Goal: Information Seeking & Learning: Learn about a topic

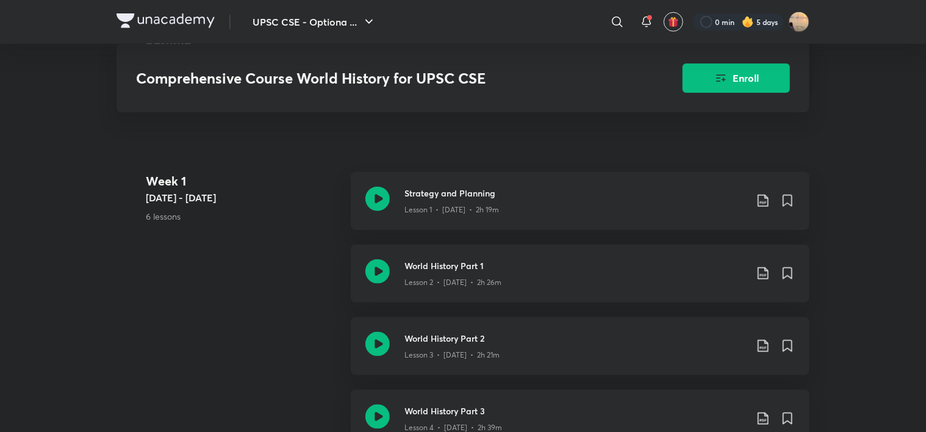
scroll to position [605, 0]
click at [259, 259] on div "Week 1 Jun 9 - 15 6 lessons Strategy and Planning Lesson 1 • Jun 9 • 2h 19m Wor…" at bounding box center [462, 390] width 693 height 435
click at [207, 315] on div "Week 1 Jun 9 - 15 6 lessons Strategy and Planning Lesson 1 • Jun 9 • 2h 19m Wor…" at bounding box center [462, 390] width 693 height 435
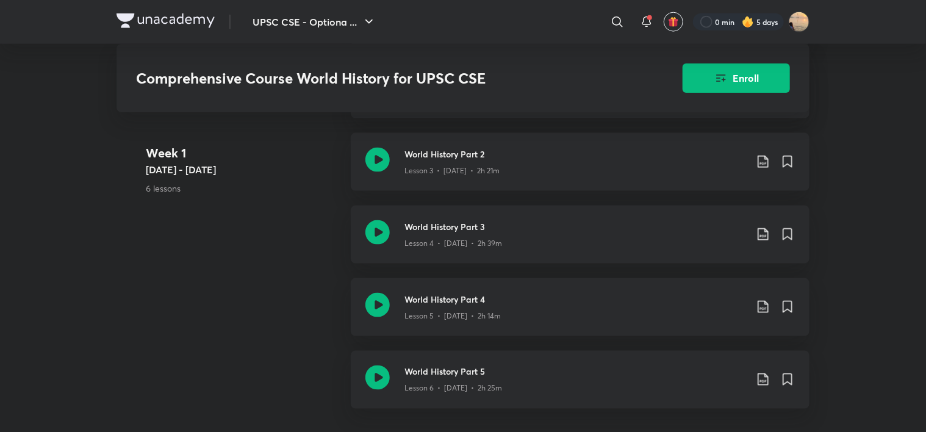
scroll to position [794, 0]
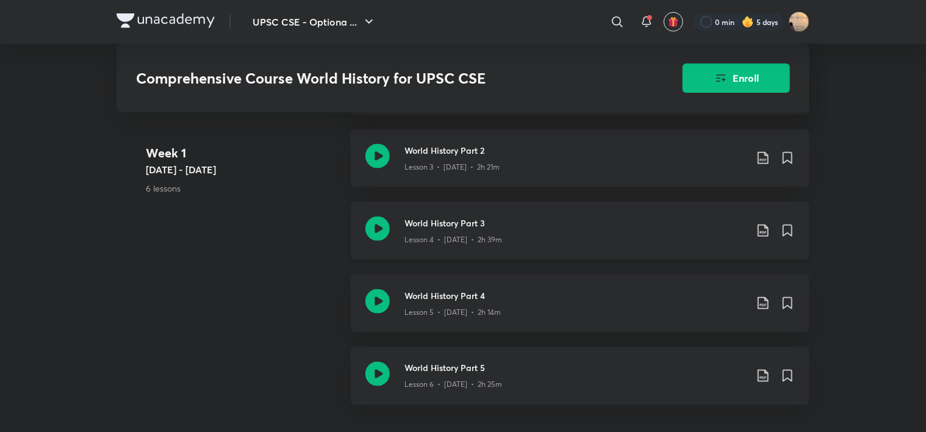
click at [520, 222] on h3 "World History Part 3" at bounding box center [575, 223] width 342 height 13
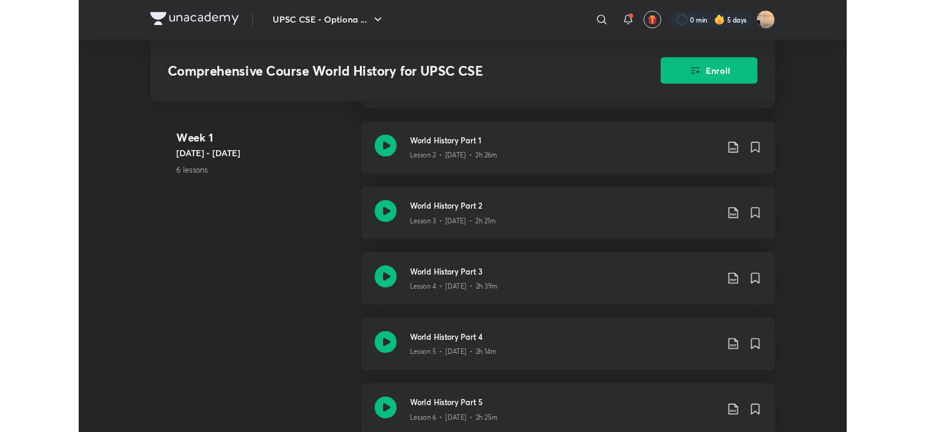
scroll to position [716, 0]
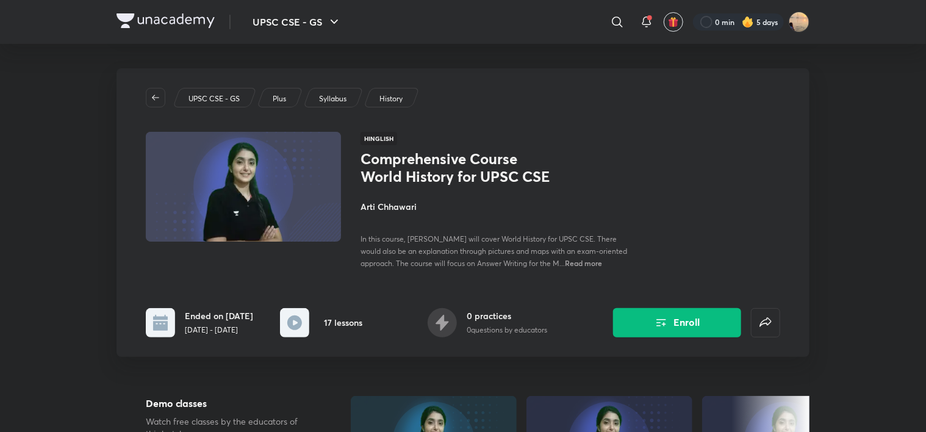
click at [169, 16] on img at bounding box center [165, 20] width 98 height 15
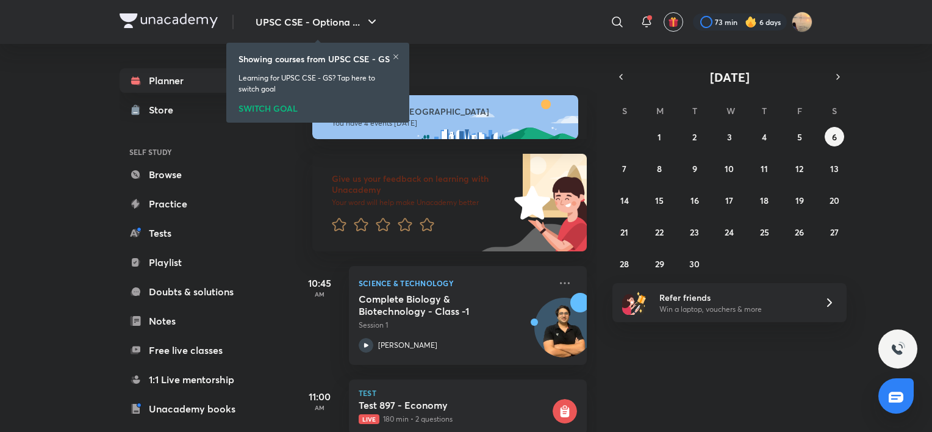
click at [398, 54] on icon at bounding box center [395, 56] width 7 height 7
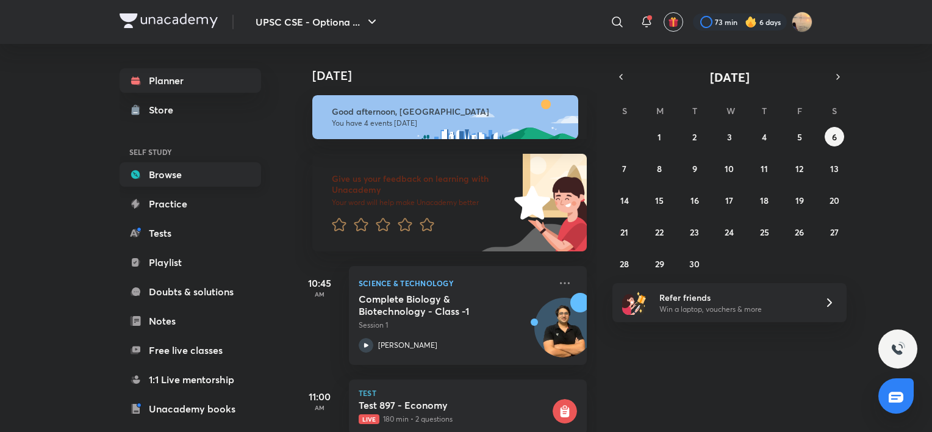
click at [142, 185] on link "Browse" at bounding box center [190, 174] width 141 height 24
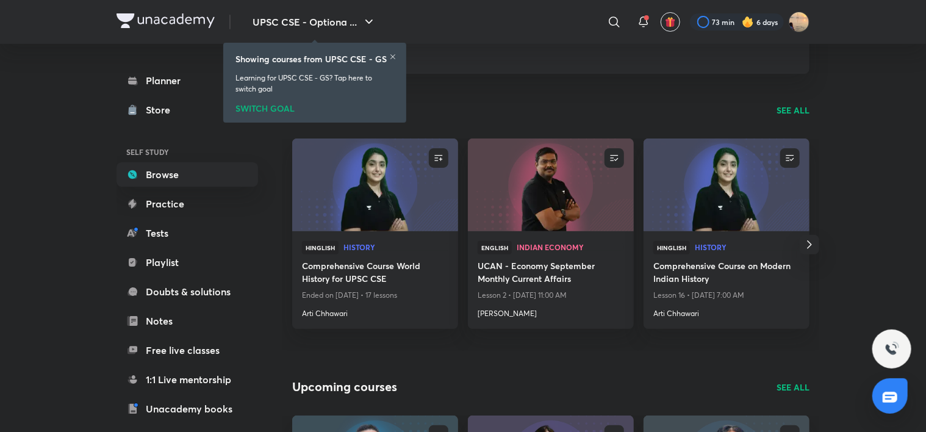
scroll to position [82, 0]
click at [810, 239] on icon "button" at bounding box center [809, 245] width 15 height 15
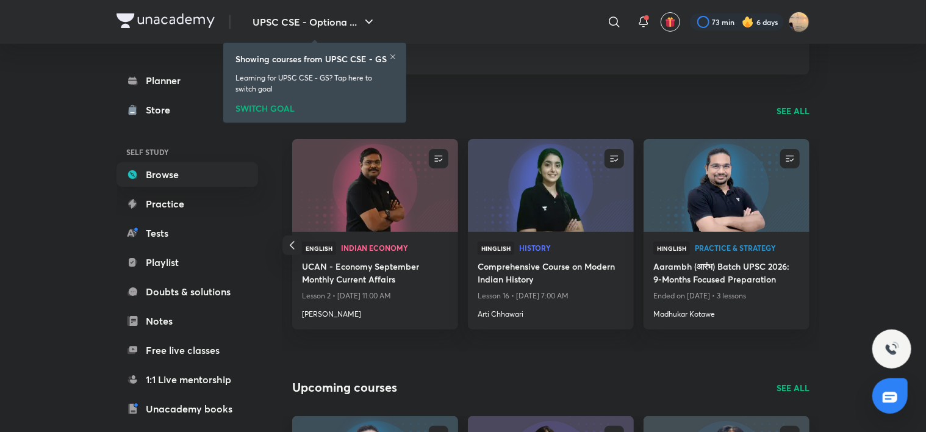
click at [788, 108] on p "SEE ALL" at bounding box center [792, 110] width 33 height 13
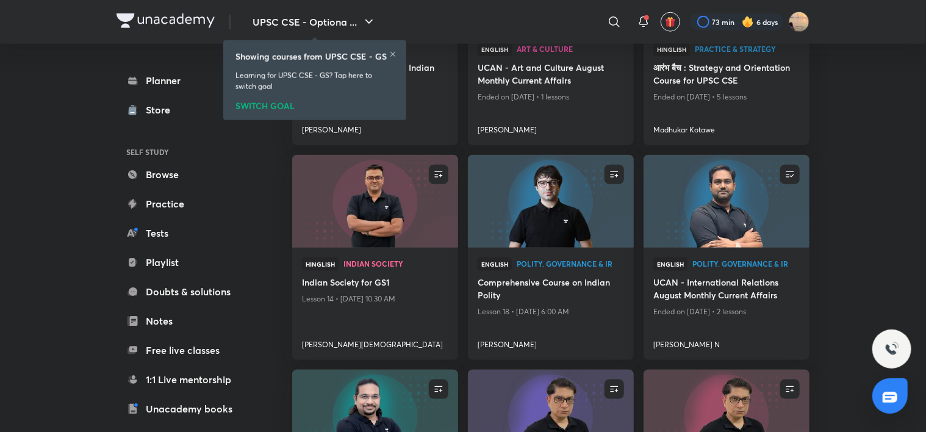
scroll to position [670, 0]
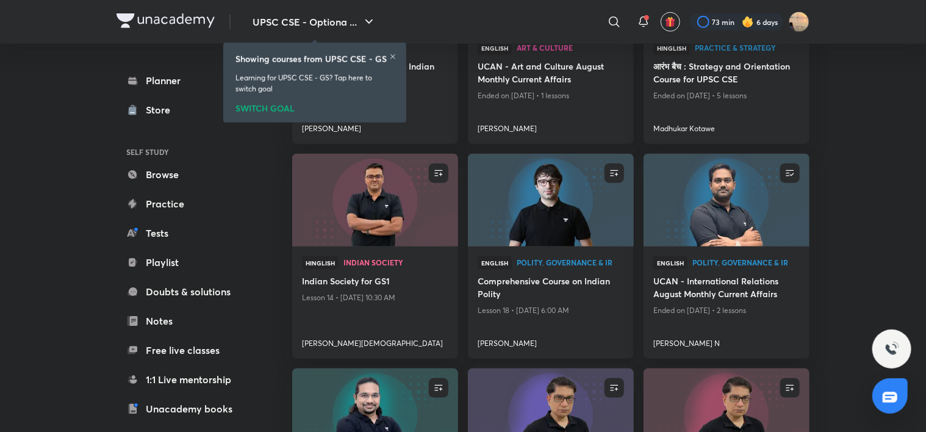
click at [493, 345] on h4 "Sarmad Mehraj" at bounding box center [551, 341] width 146 height 16
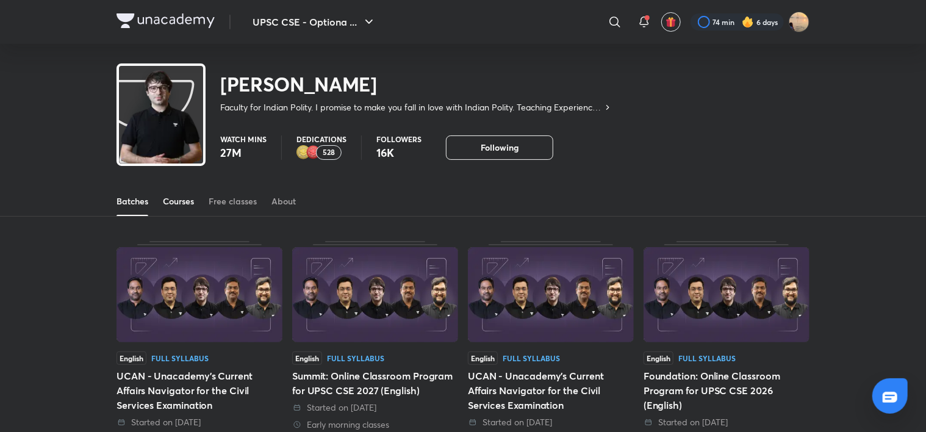
click at [177, 202] on div "Courses" at bounding box center [178, 201] width 31 height 12
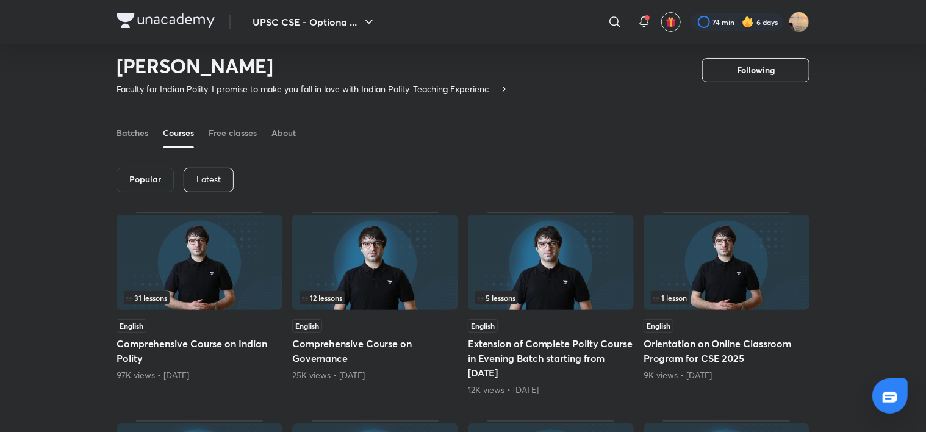
scroll to position [23, 0]
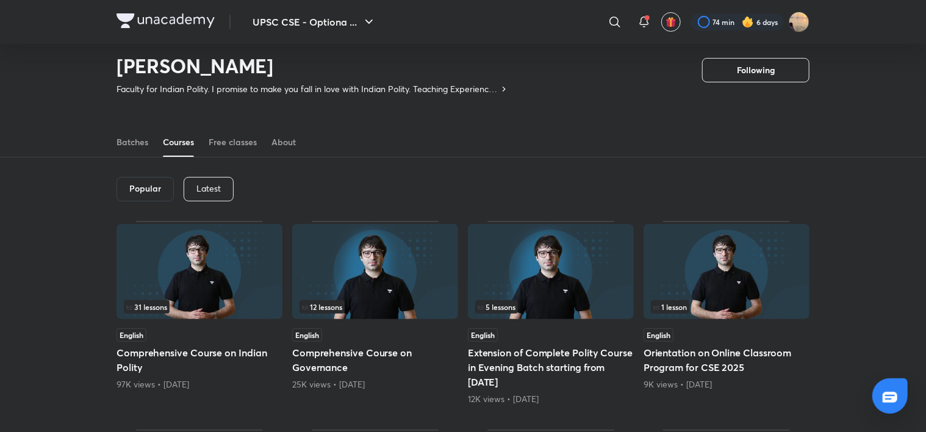
click at [208, 181] on div "Latest" at bounding box center [209, 189] width 50 height 24
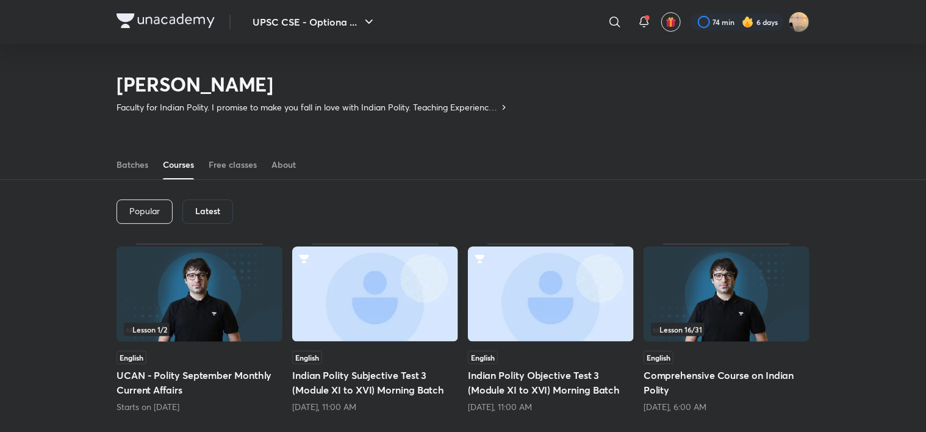
scroll to position [54, 0]
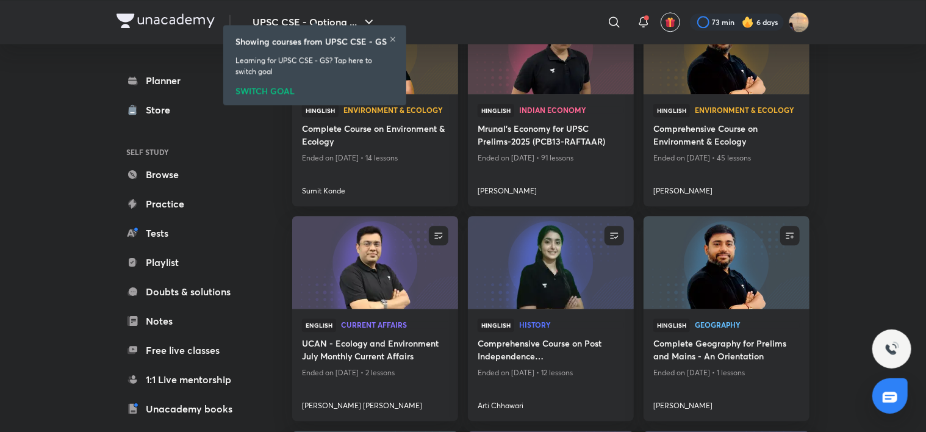
scroll to position [1467, 0]
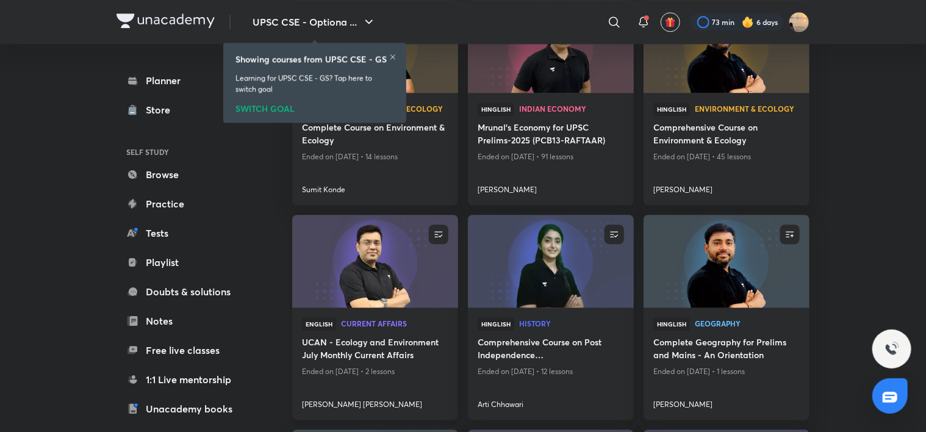
click at [341, 399] on h4 "[PERSON_NAME] [PERSON_NAME]" at bounding box center [375, 402] width 146 height 16
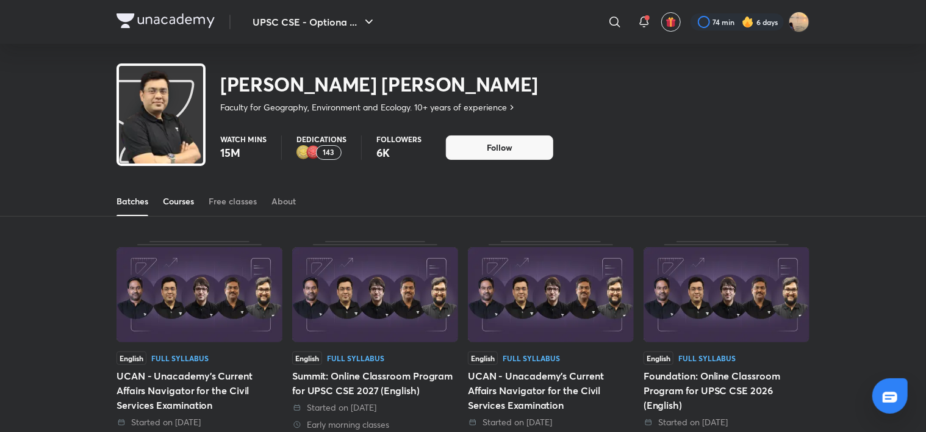
click at [177, 201] on div "Courses" at bounding box center [178, 201] width 31 height 12
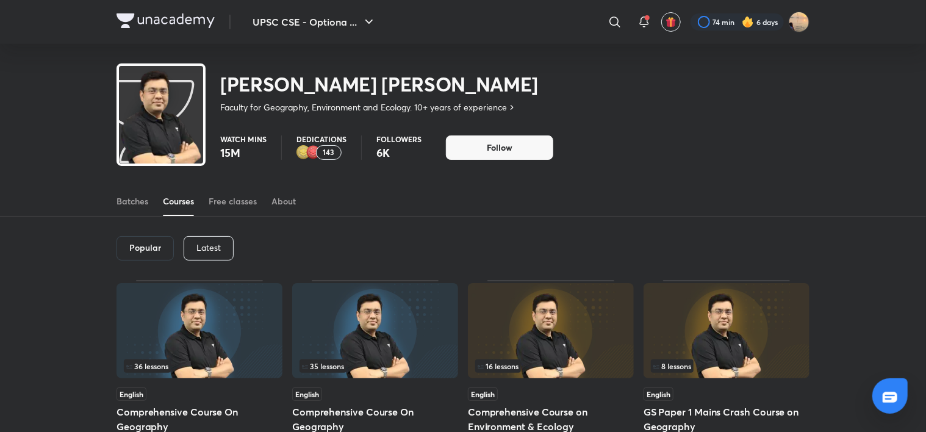
click at [220, 252] on p "Latest" at bounding box center [208, 248] width 24 height 10
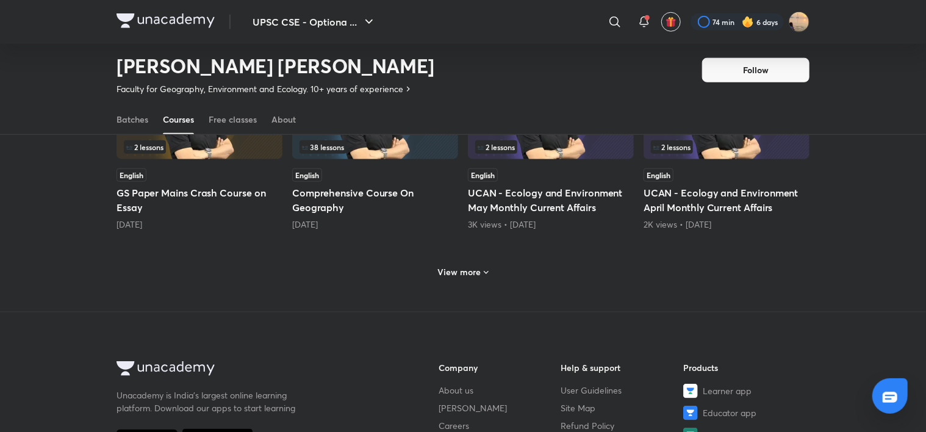
scroll to position [573, 0]
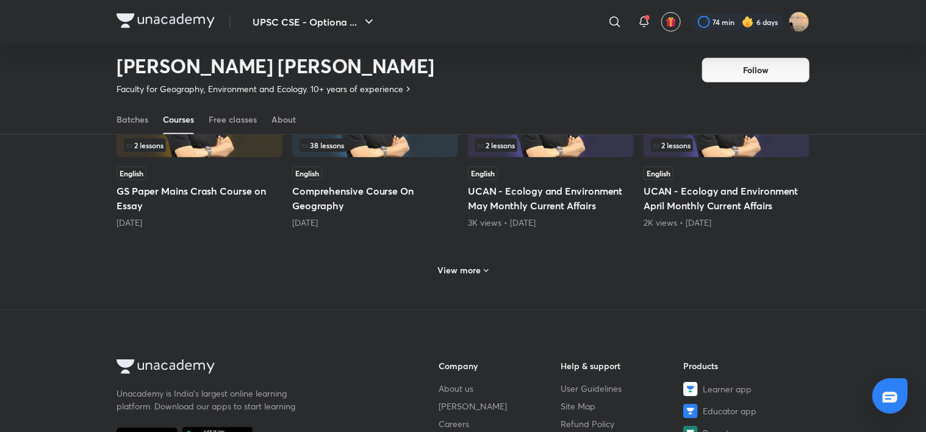
click at [463, 271] on h6 "View more" at bounding box center [459, 270] width 43 height 12
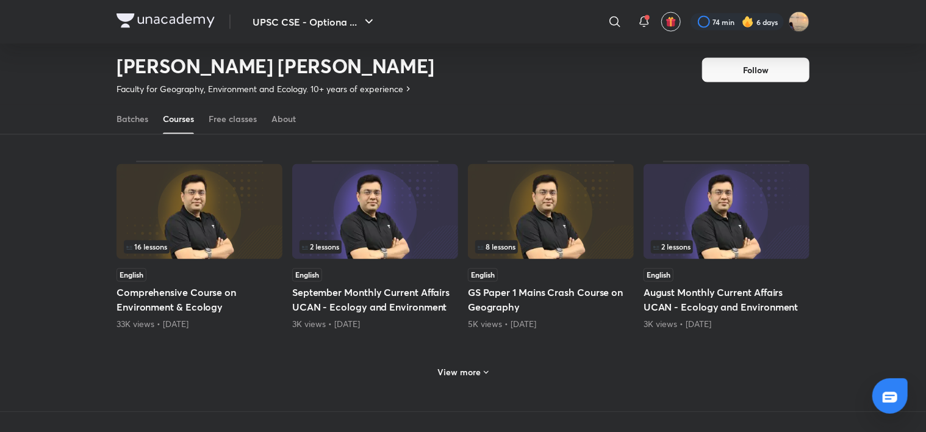
scroll to position [1056, 0]
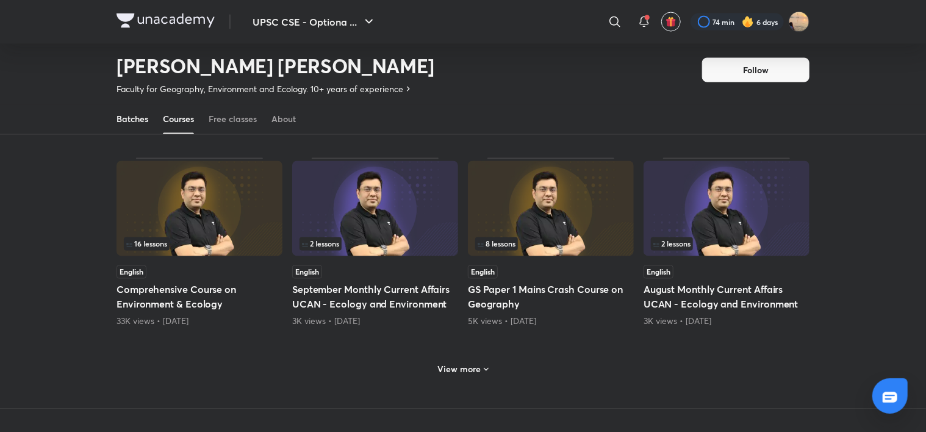
click at [134, 126] on link "Batches" at bounding box center [132, 119] width 32 height 29
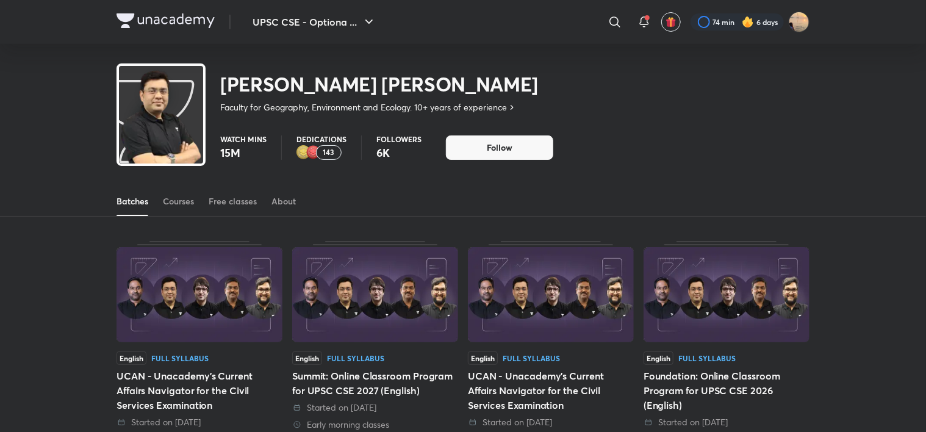
scroll to position [994, 0]
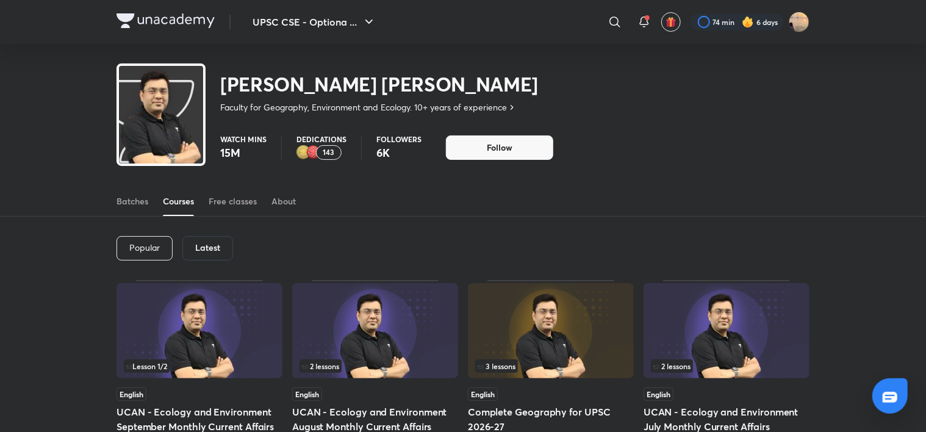
click at [176, 13] on img at bounding box center [165, 20] width 98 height 15
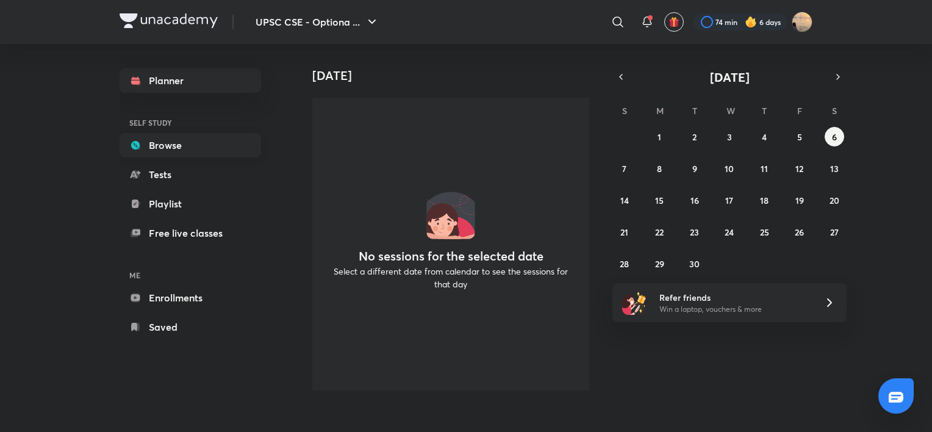
click at [158, 152] on link "Browse" at bounding box center [190, 145] width 141 height 24
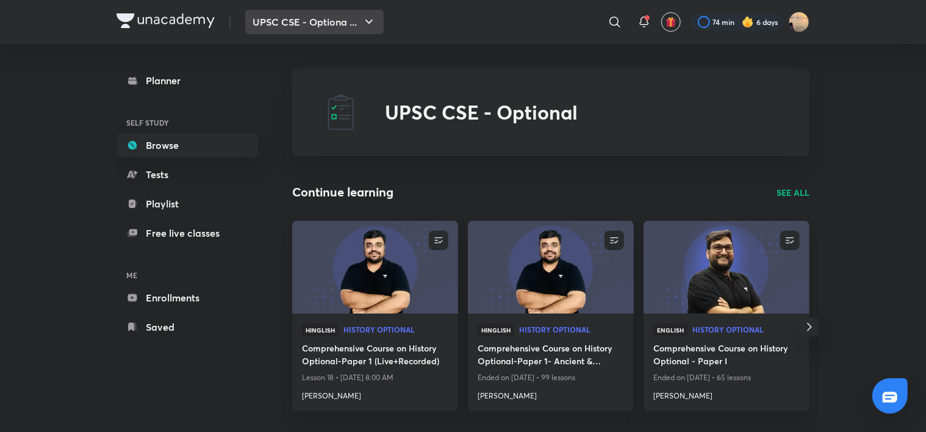
click at [322, 20] on button "UPSC CSE - Optiona ..." at bounding box center [314, 22] width 138 height 24
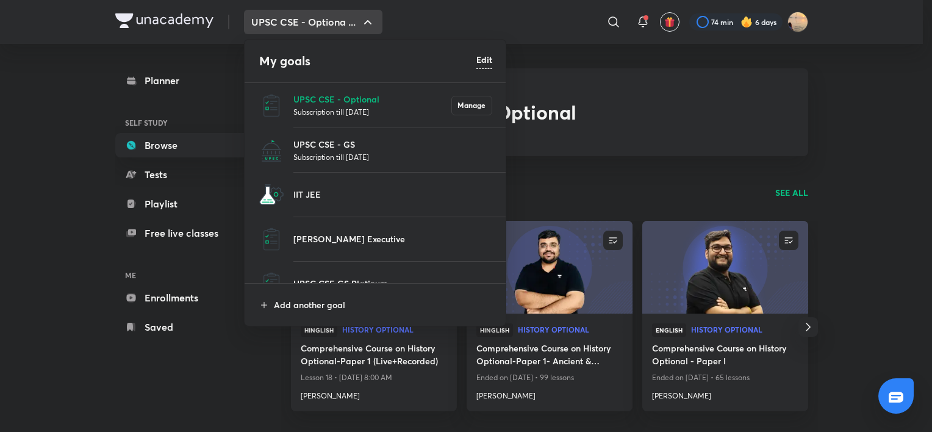
click at [357, 151] on p "Subscription till 9 Sept 2026" at bounding box center [392, 157] width 199 height 12
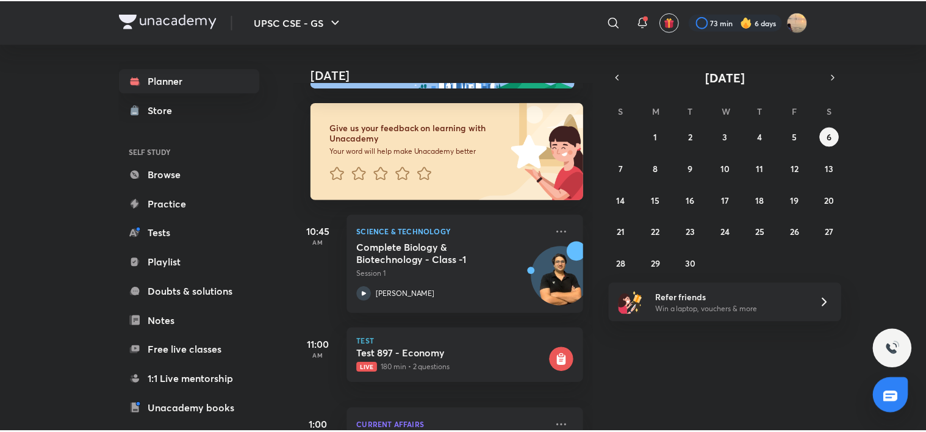
scroll to position [82, 0]
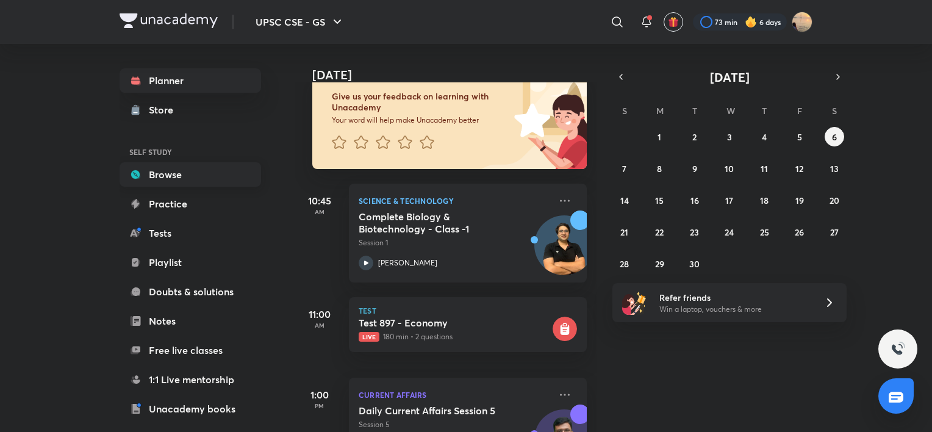
click at [176, 176] on link "Browse" at bounding box center [190, 174] width 141 height 24
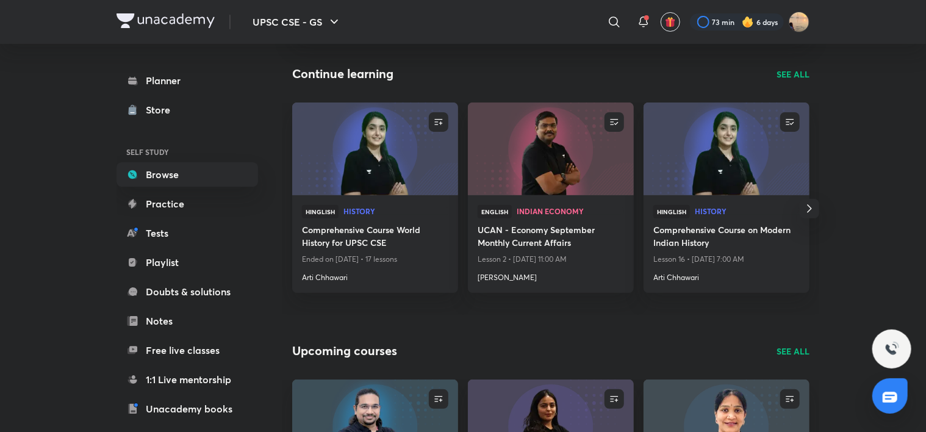
scroll to position [119, 0]
click at [785, 73] on p "SEE ALL" at bounding box center [792, 73] width 33 height 13
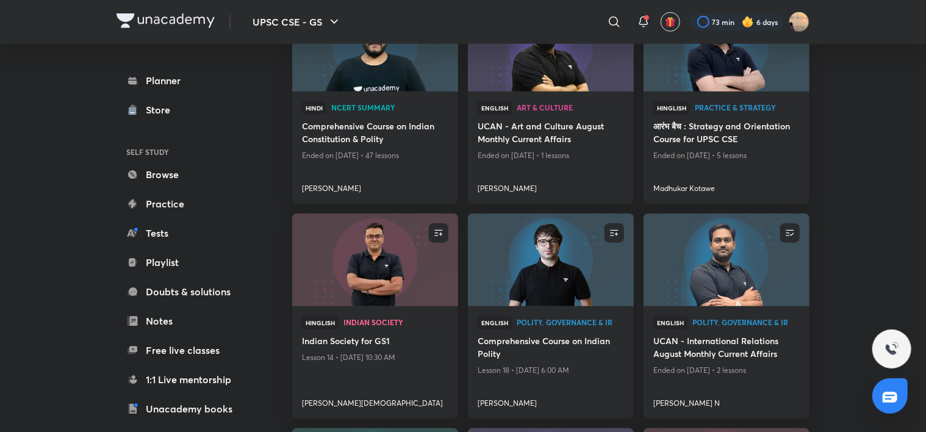
scroll to position [610, 0]
click at [511, 187] on h4 "Abhishek Mishra" at bounding box center [551, 186] width 146 height 16
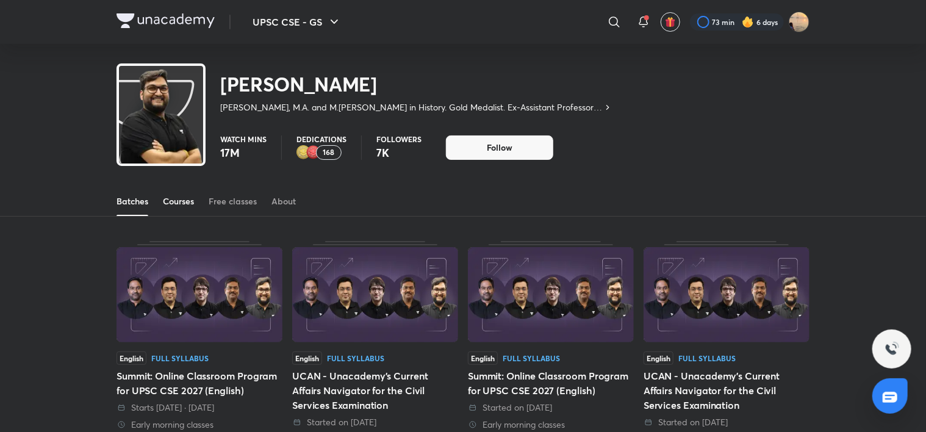
click at [176, 201] on div "Courses" at bounding box center [178, 201] width 31 height 12
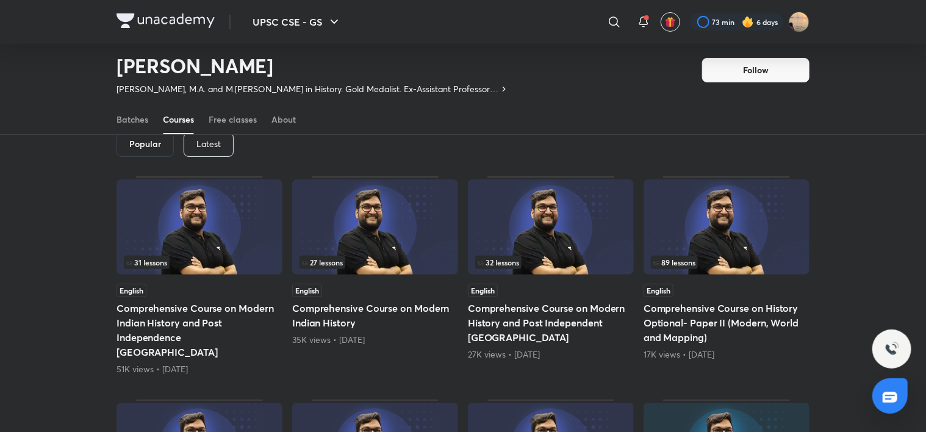
scroll to position [68, 0]
click at [197, 141] on p "Latest" at bounding box center [208, 143] width 24 height 10
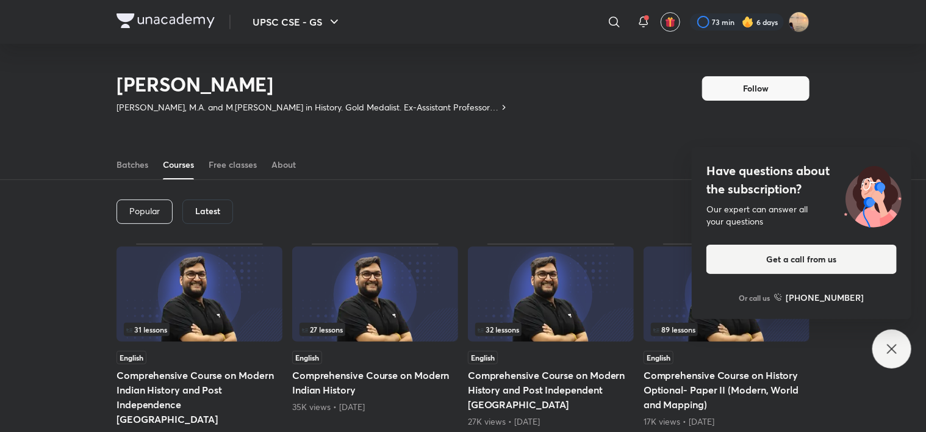
scroll to position [58, 0]
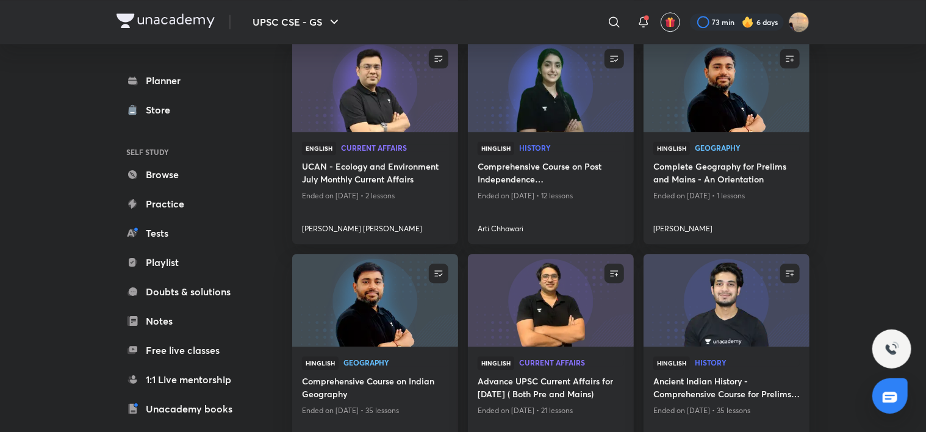
scroll to position [1644, 0]
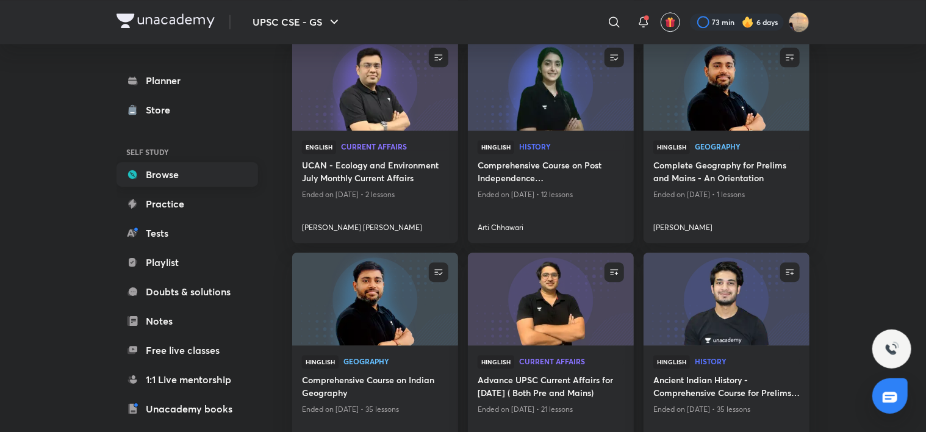
click at [181, 173] on link "Browse" at bounding box center [186, 174] width 141 height 24
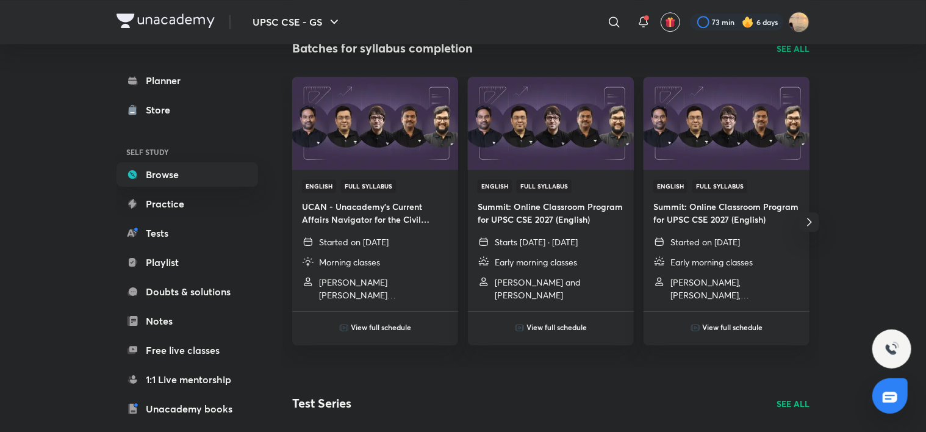
scroll to position [1769, 0]
click at [786, 52] on p "SEE ALL" at bounding box center [792, 49] width 33 height 13
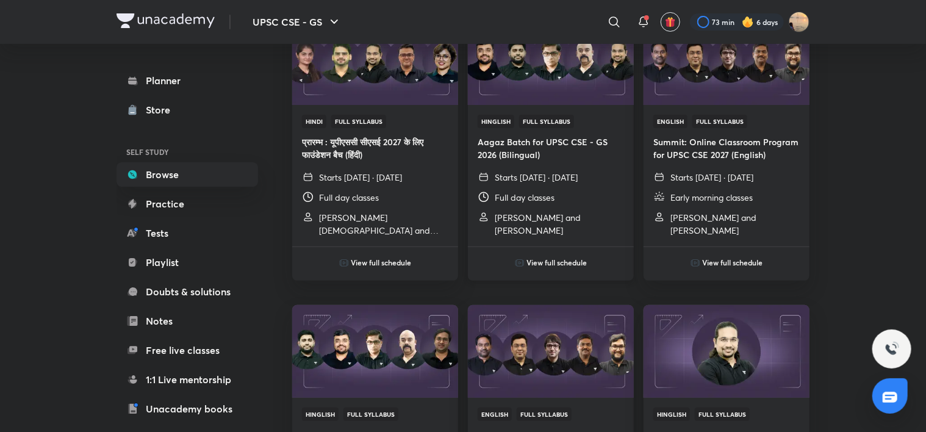
scroll to position [163, 0]
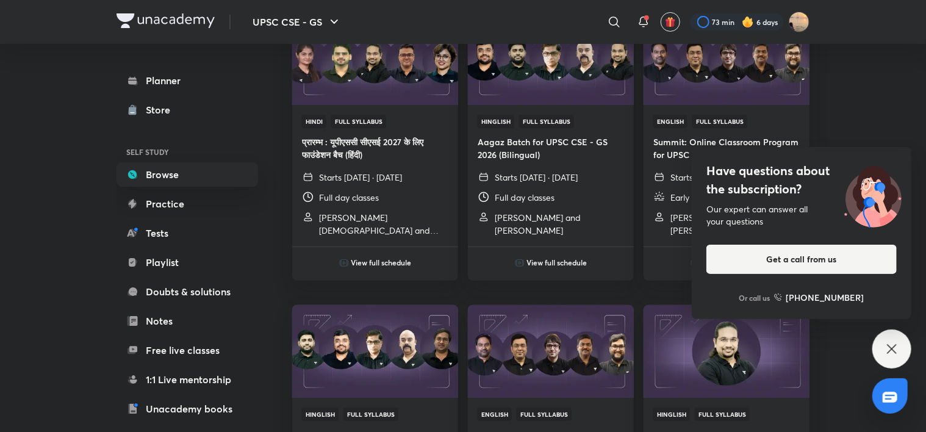
click at [894, 339] on div "Have questions about the subscription? Our expert can answer all your questions…" at bounding box center [891, 348] width 39 height 39
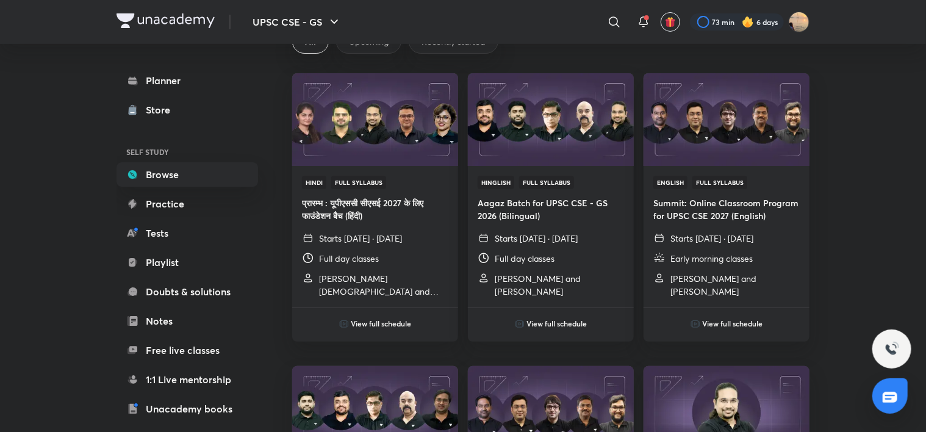
scroll to position [102, 0]
click at [523, 117] on img at bounding box center [550, 120] width 169 height 95
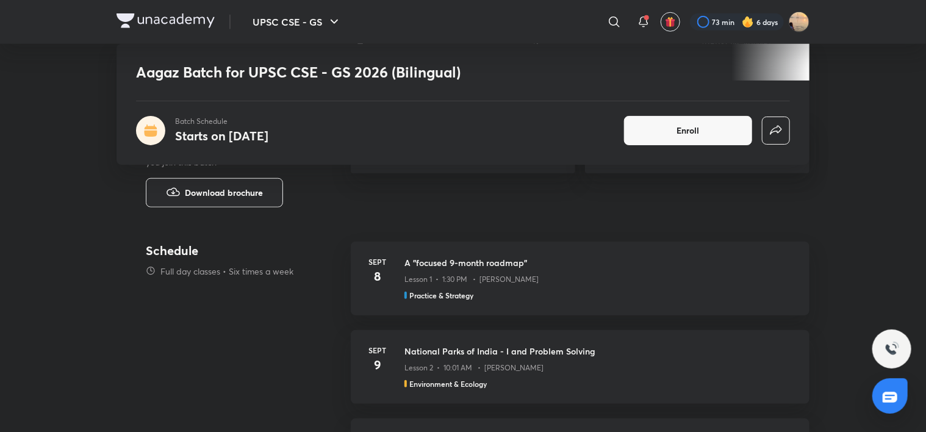
scroll to position [481, 0]
click at [224, 187] on span "Download brochure" at bounding box center [224, 193] width 78 height 13
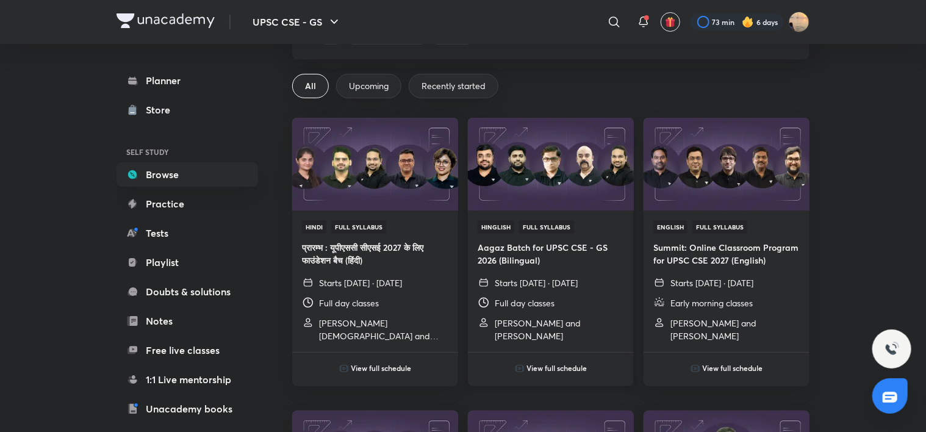
scroll to position [65, 0]
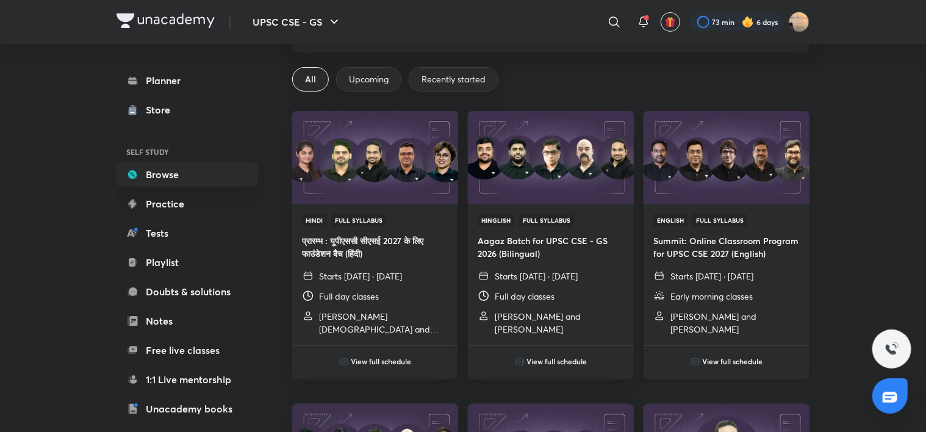
click at [736, 178] on img at bounding box center [726, 157] width 169 height 95
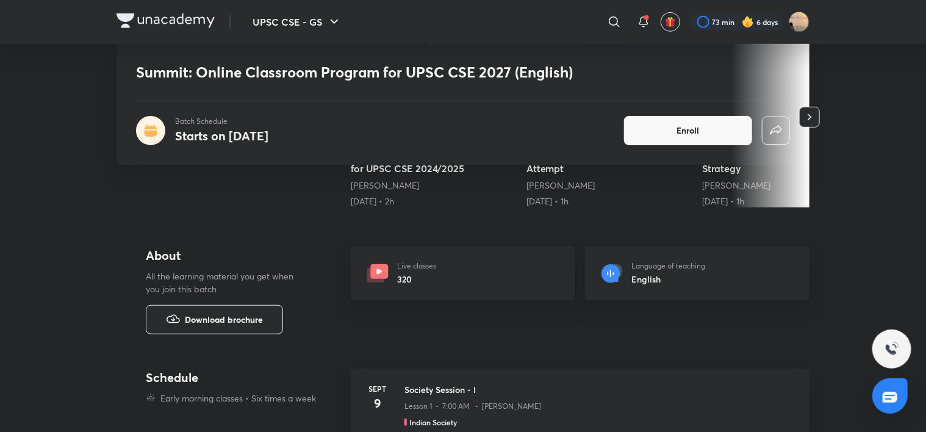
scroll to position [363, 0]
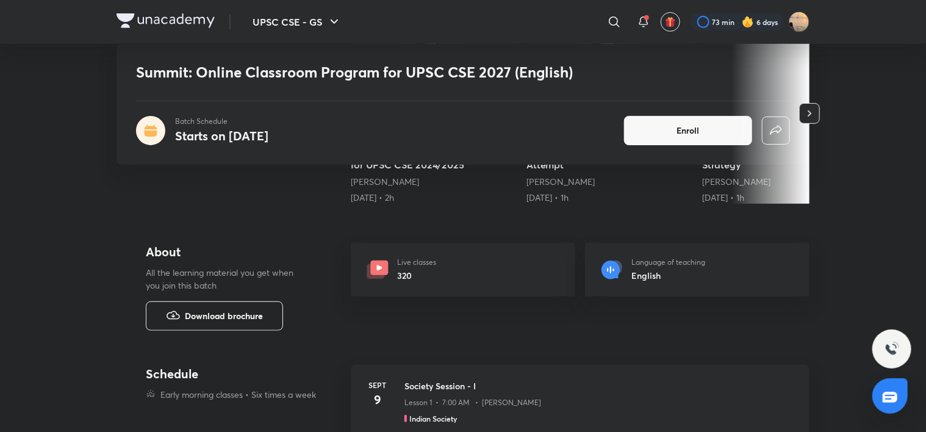
click at [226, 320] on span "Download brochure" at bounding box center [224, 315] width 78 height 13
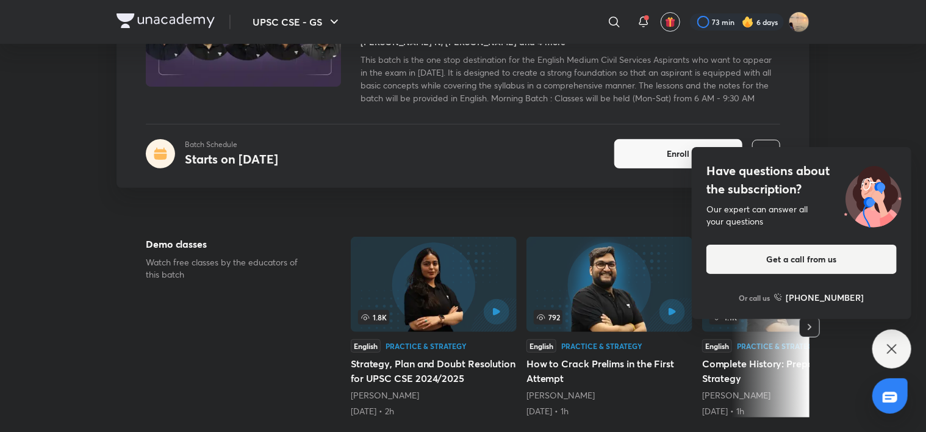
scroll to position [154, 0]
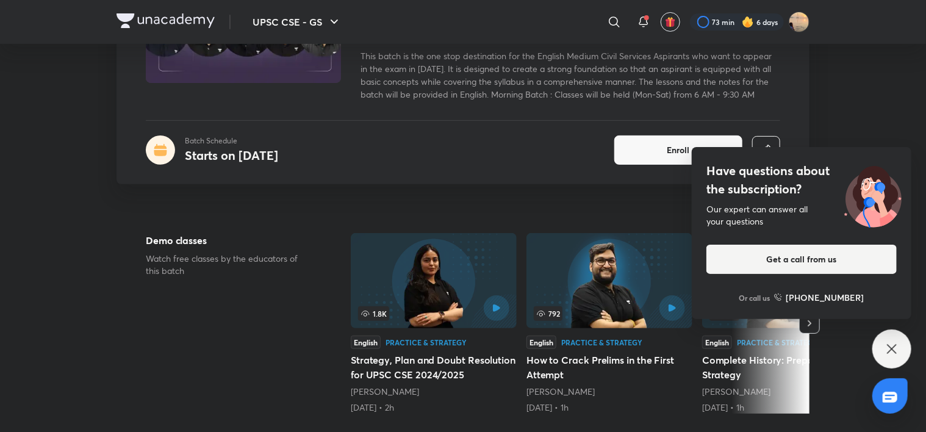
click at [363, 392] on link "Aastha Pilania" at bounding box center [385, 391] width 68 height 12
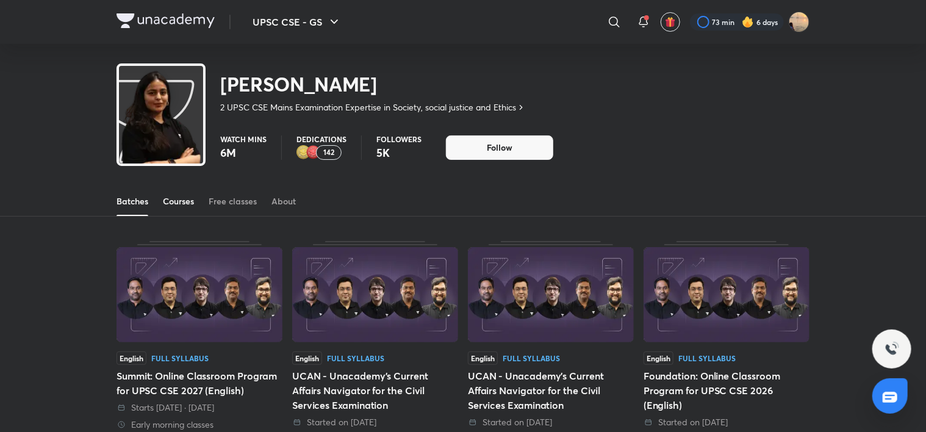
click at [174, 199] on div "Courses" at bounding box center [178, 201] width 31 height 12
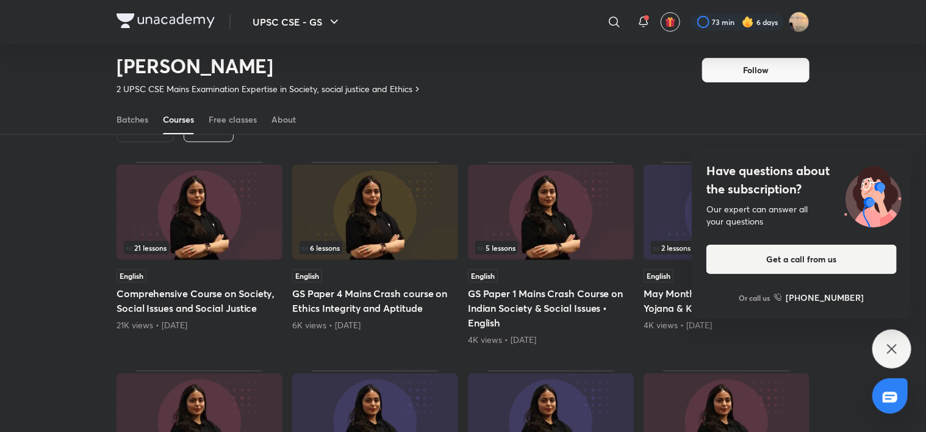
scroll to position [77, 0]
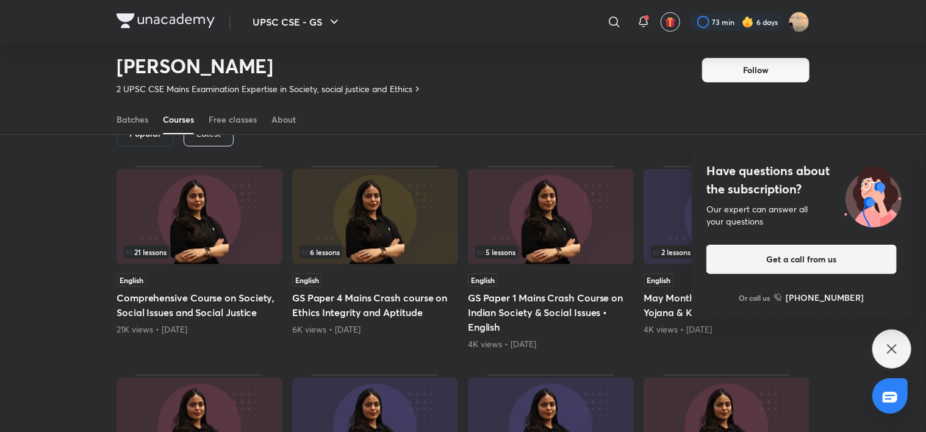
click at [209, 137] on p "Latest" at bounding box center [208, 134] width 24 height 10
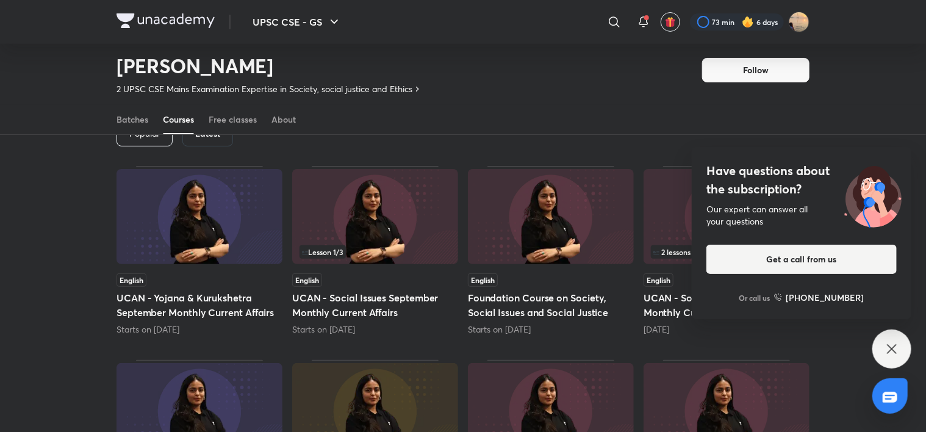
click at [893, 342] on icon at bounding box center [891, 349] width 15 height 15
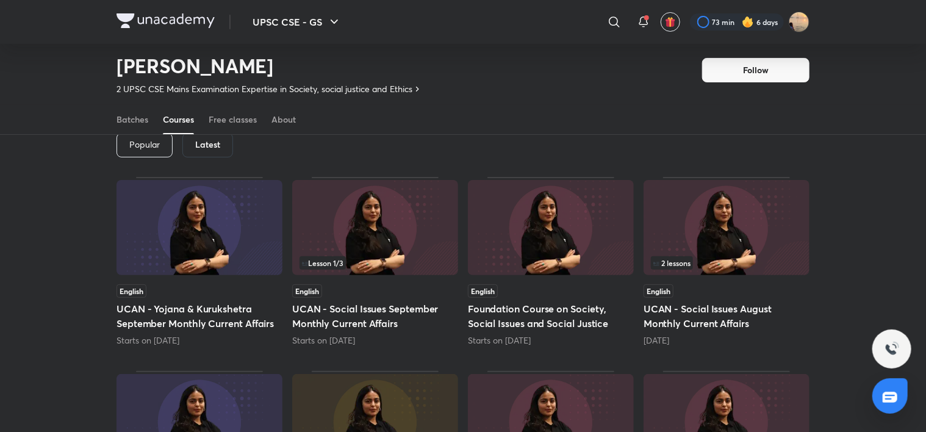
scroll to position [66, 0]
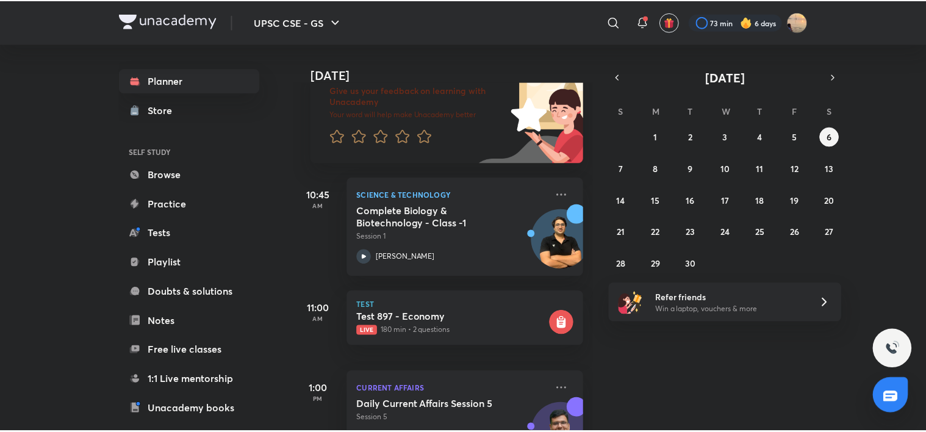
scroll to position [86, 0]
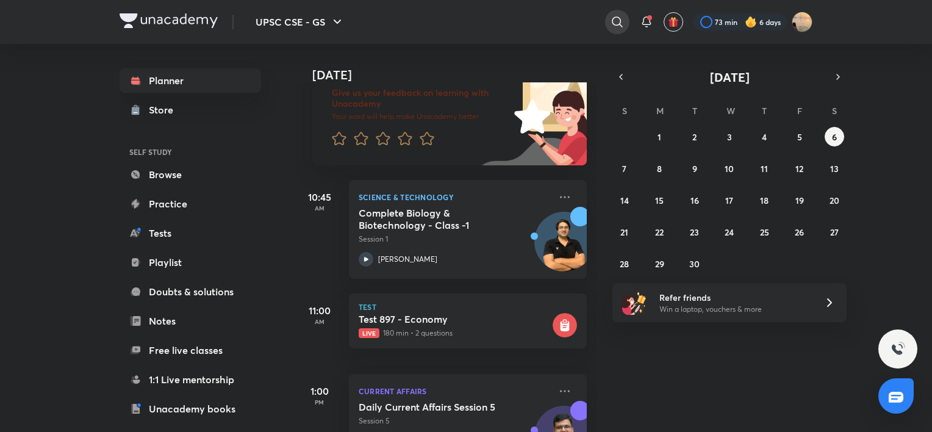
click at [615, 16] on icon at bounding box center [617, 22] width 15 height 15
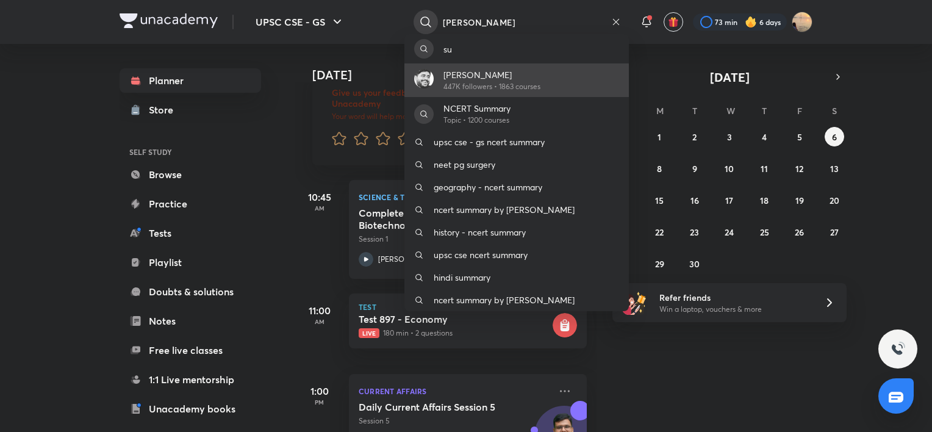
type input "[PERSON_NAME]"
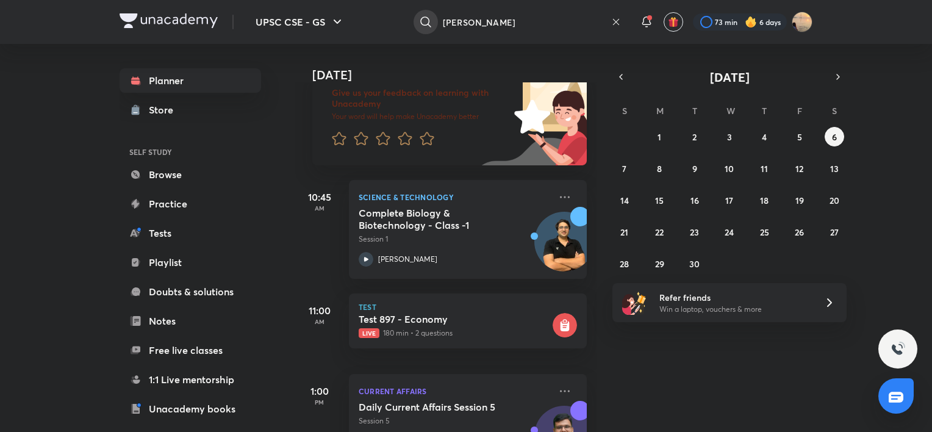
click at [428, 20] on icon at bounding box center [425, 21] width 10 height 10
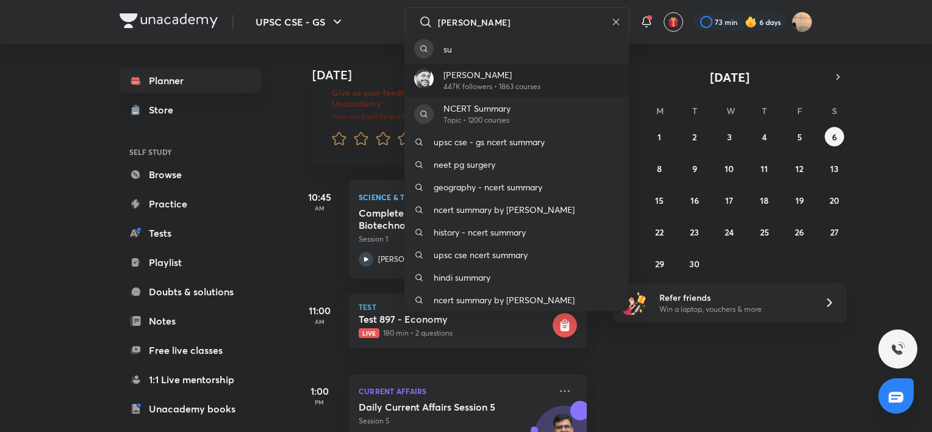
click at [494, 74] on p "[PERSON_NAME]" at bounding box center [491, 74] width 97 height 13
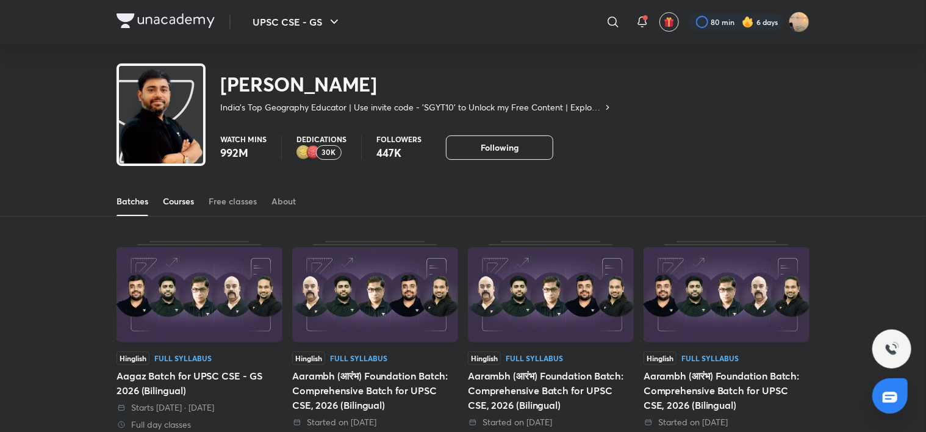
click at [189, 198] on div "Courses" at bounding box center [178, 201] width 31 height 12
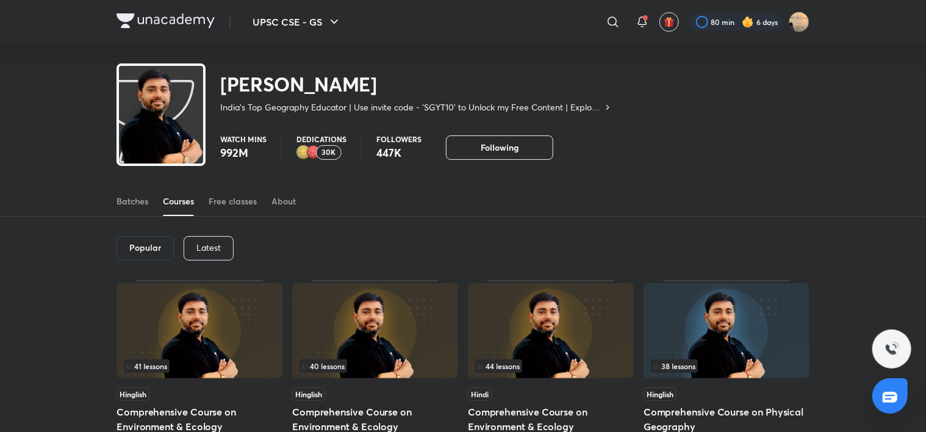
click at [214, 246] on p "Latest" at bounding box center [208, 248] width 24 height 10
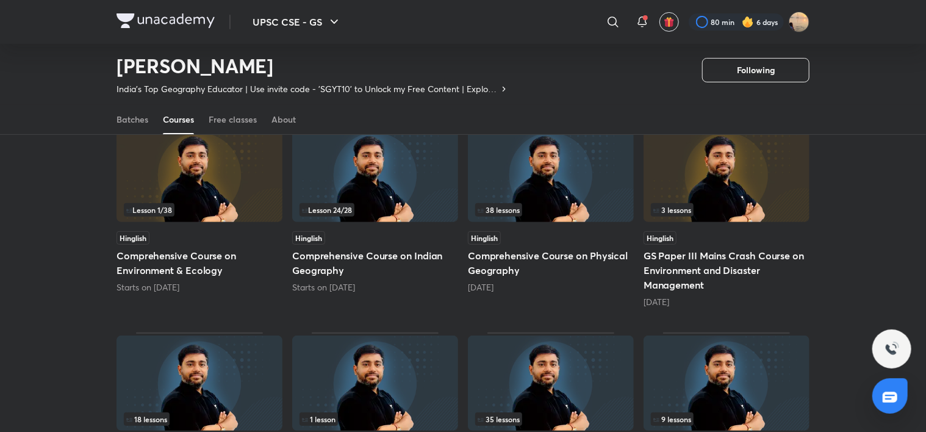
scroll to position [120, 0]
click at [200, 177] on img at bounding box center [199, 174] width 166 height 95
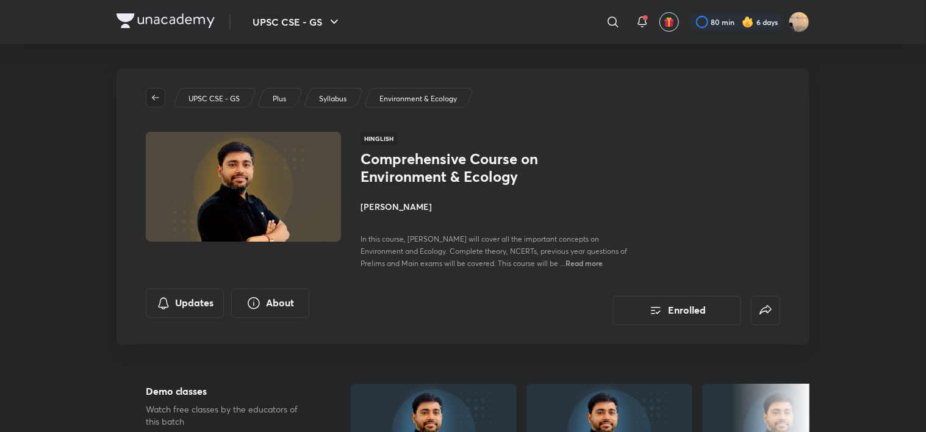
click at [156, 97] on icon "button" at bounding box center [155, 97] width 7 height 5
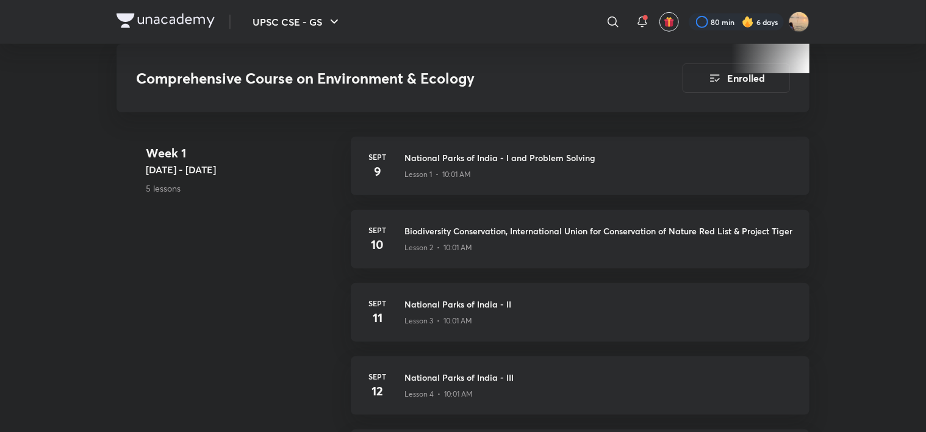
scroll to position [515, 0]
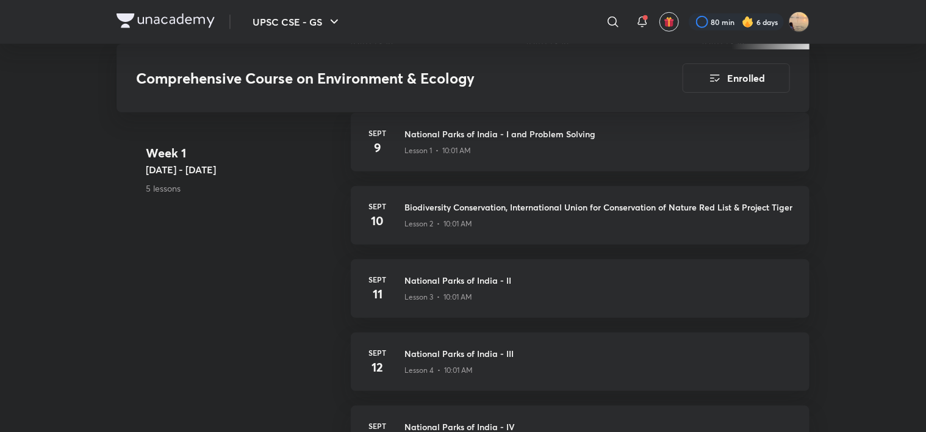
click at [163, 17] on img at bounding box center [165, 20] width 98 height 15
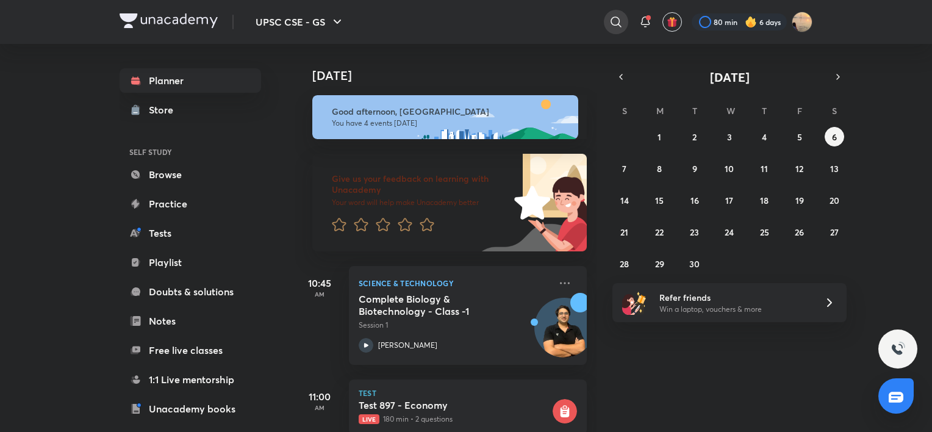
click at [620, 22] on icon at bounding box center [616, 22] width 15 height 15
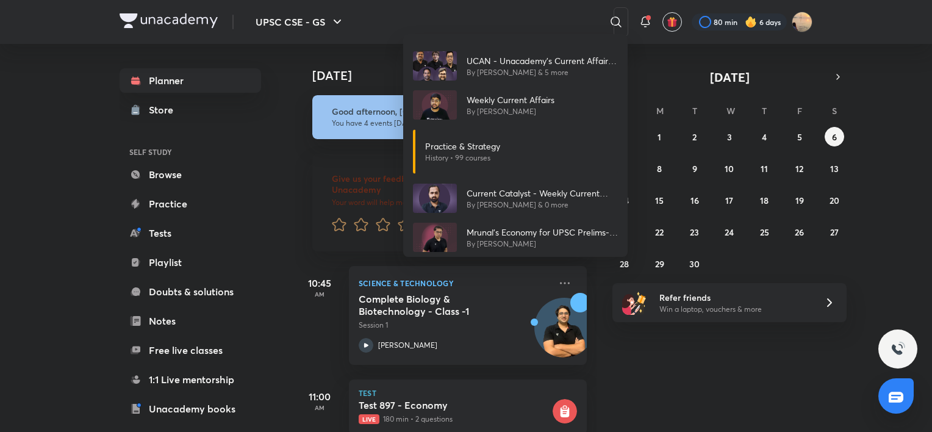
click at [695, 166] on div "UCAN - Unacademy's Current Affairs Navigator for the Civil Services Examination…" at bounding box center [466, 216] width 932 height 432
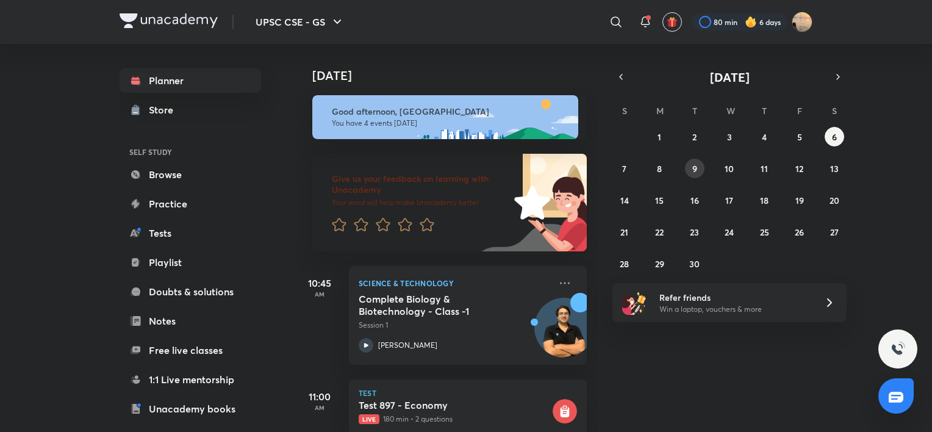
click at [695, 166] on abbr "9" at bounding box center [694, 169] width 5 height 12
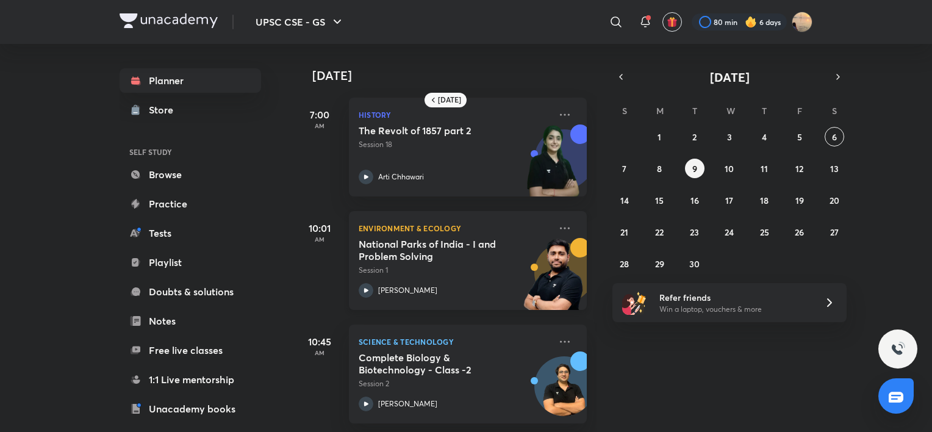
click at [423, 254] on h5 "National Parks of India - I and Problem Solving" at bounding box center [435, 250] width 152 height 24
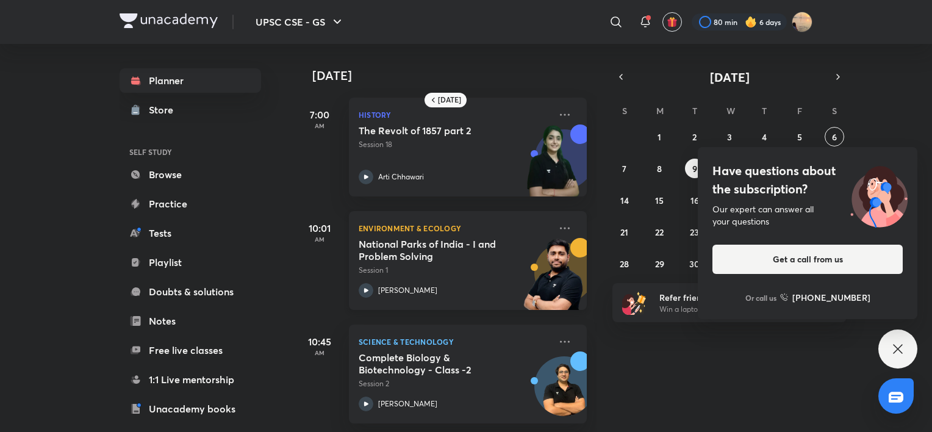
click at [402, 288] on p "[PERSON_NAME]" at bounding box center [407, 290] width 59 height 11
click at [557, 231] on icon at bounding box center [564, 228] width 15 height 15
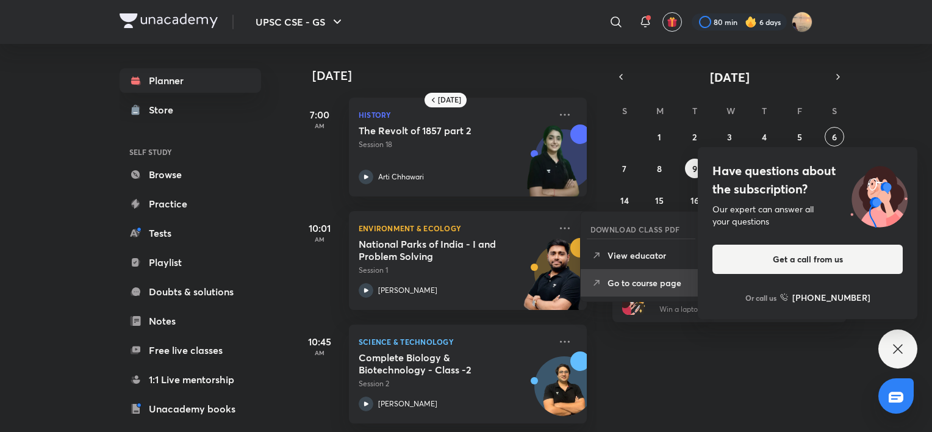
click at [602, 282] on icon at bounding box center [596, 283] width 12 height 12
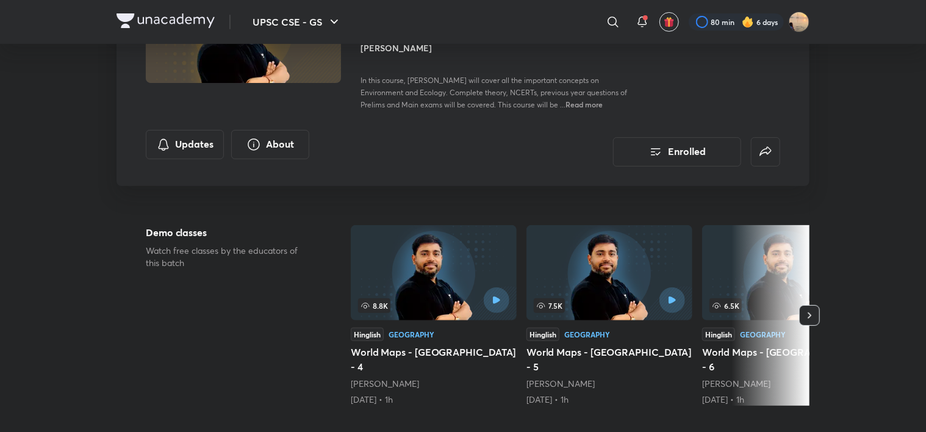
scroll to position [159, 0]
click at [399, 48] on h4 "[PERSON_NAME]" at bounding box center [496, 47] width 273 height 13
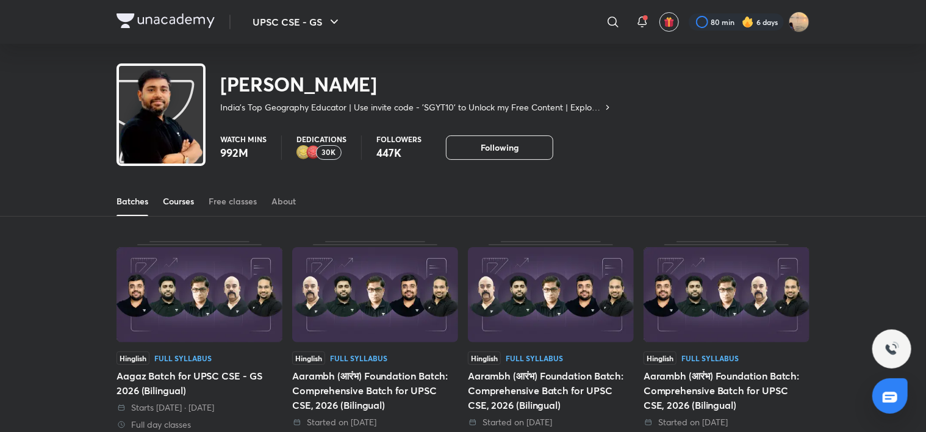
click at [190, 202] on div "Courses" at bounding box center [178, 201] width 31 height 12
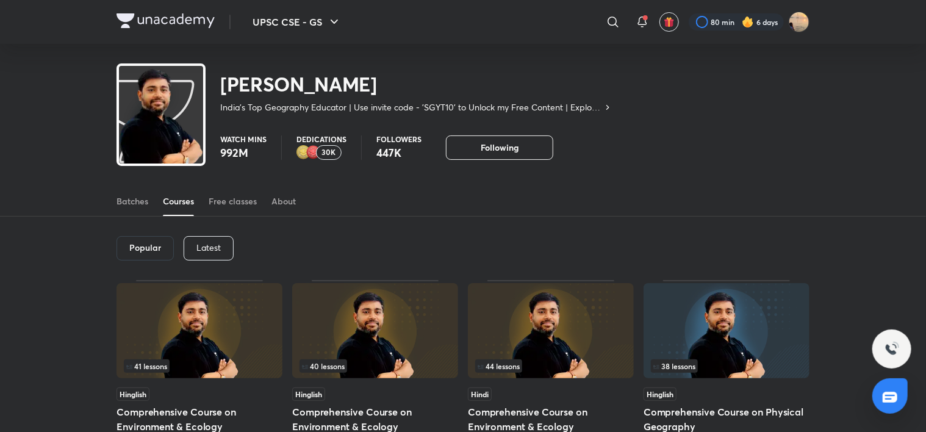
click at [218, 243] on p "Latest" at bounding box center [208, 248] width 24 height 10
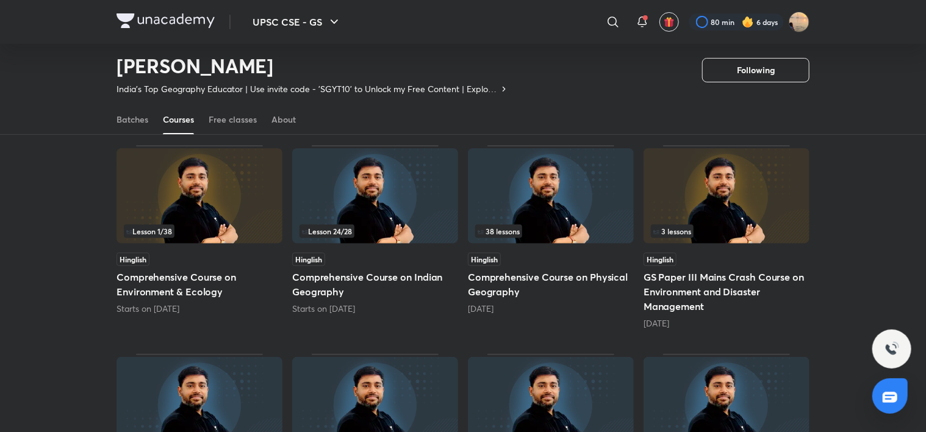
scroll to position [98, 0]
click at [558, 211] on img at bounding box center [551, 196] width 166 height 95
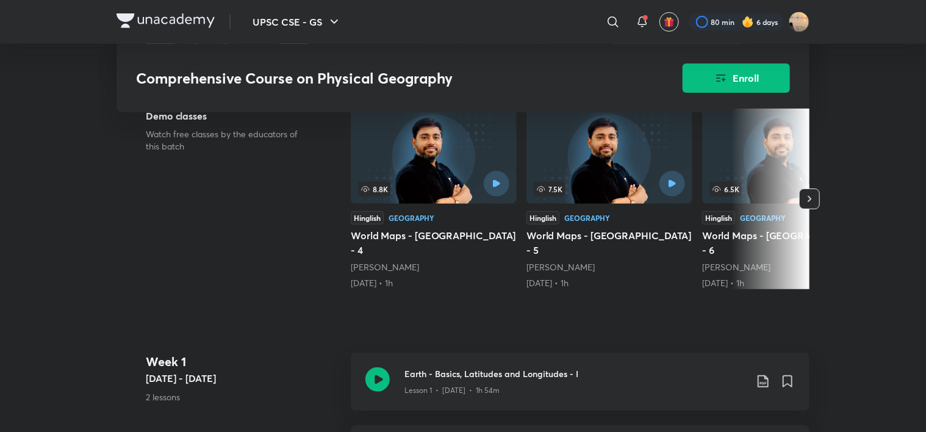
scroll to position [288, 0]
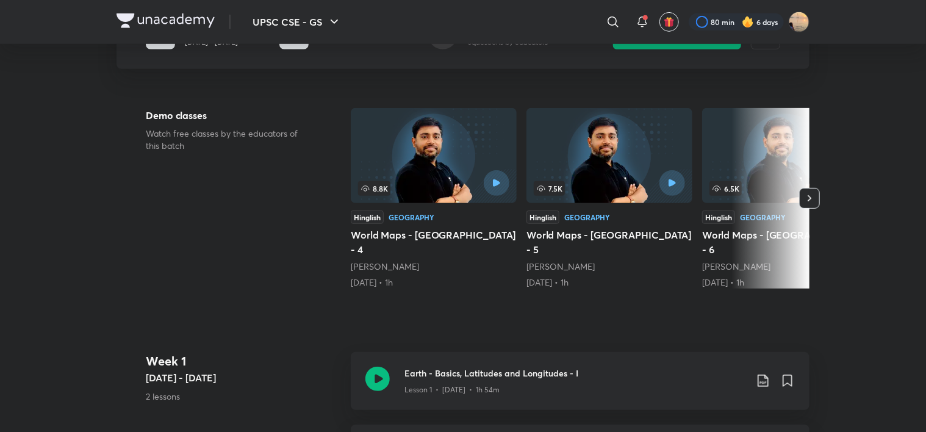
scroll to position [98, 0]
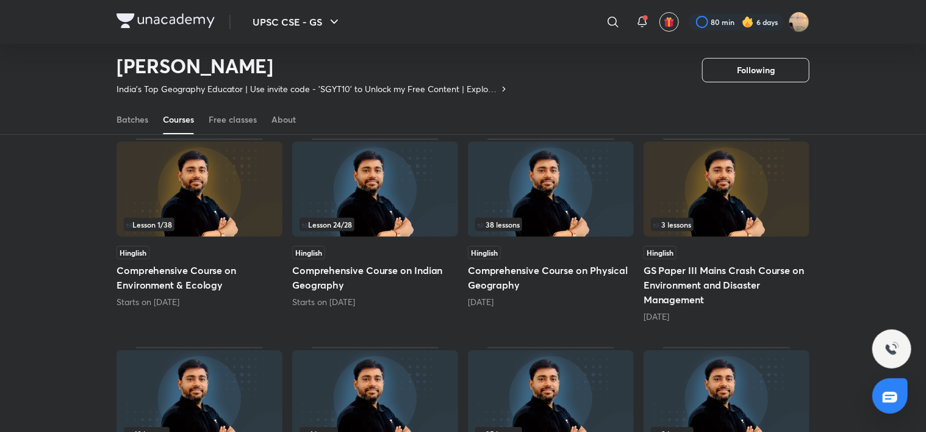
scroll to position [102, 0]
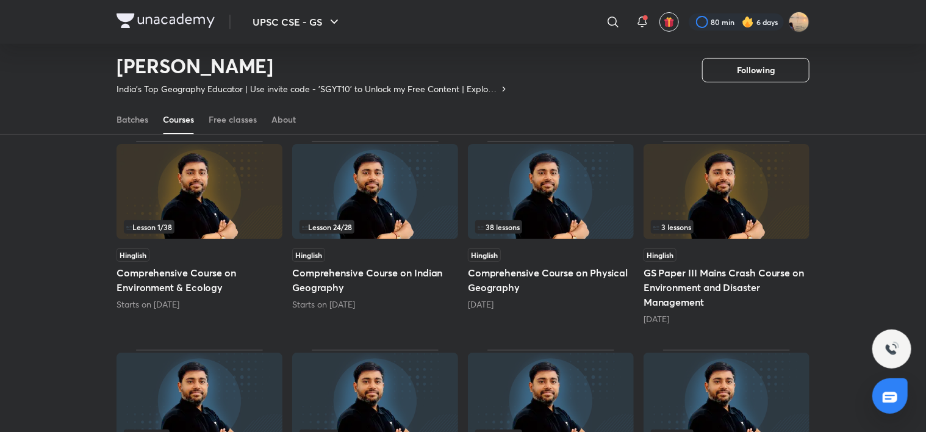
click at [381, 195] on img at bounding box center [375, 191] width 166 height 95
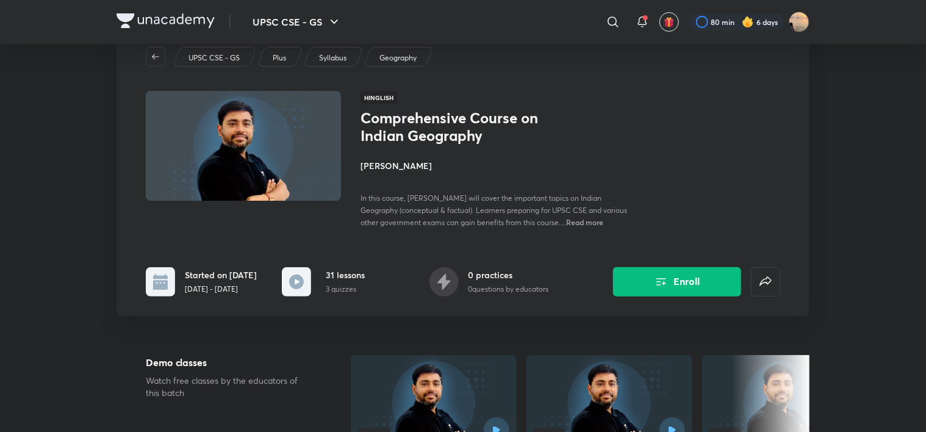
scroll to position [41, 0]
click at [662, 273] on icon "Enroll" at bounding box center [661, 280] width 15 height 15
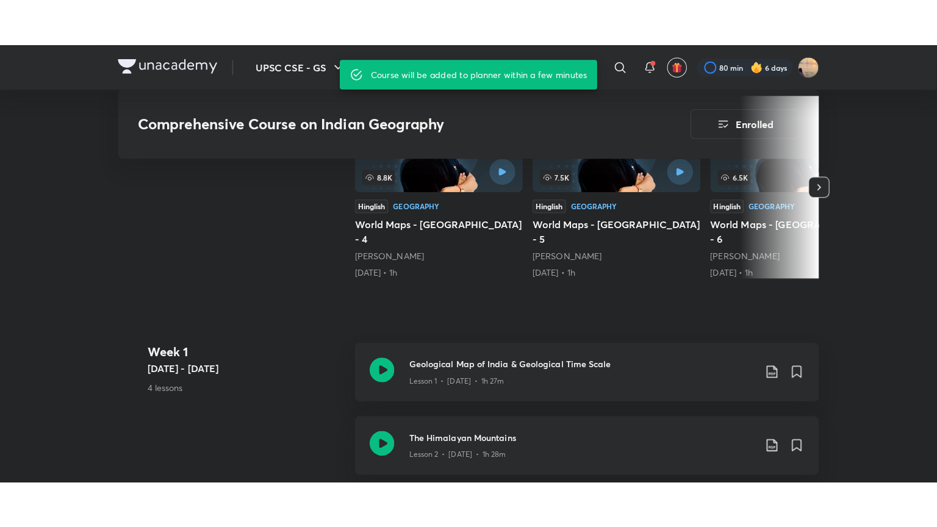
scroll to position [334, 0]
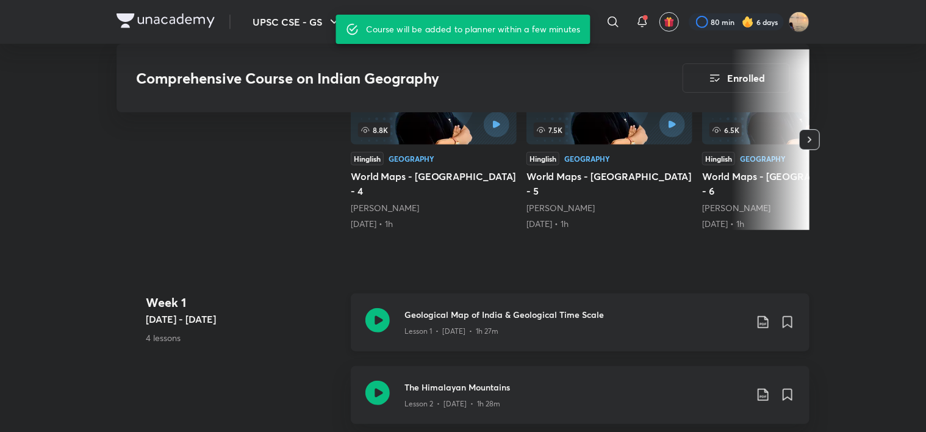
click at [493, 293] on div "Geological Map of India & Geological Time Scale Lesson 1 • [DATE] • 1h 27m" at bounding box center [580, 322] width 459 height 58
